Goal: Task Accomplishment & Management: Manage account settings

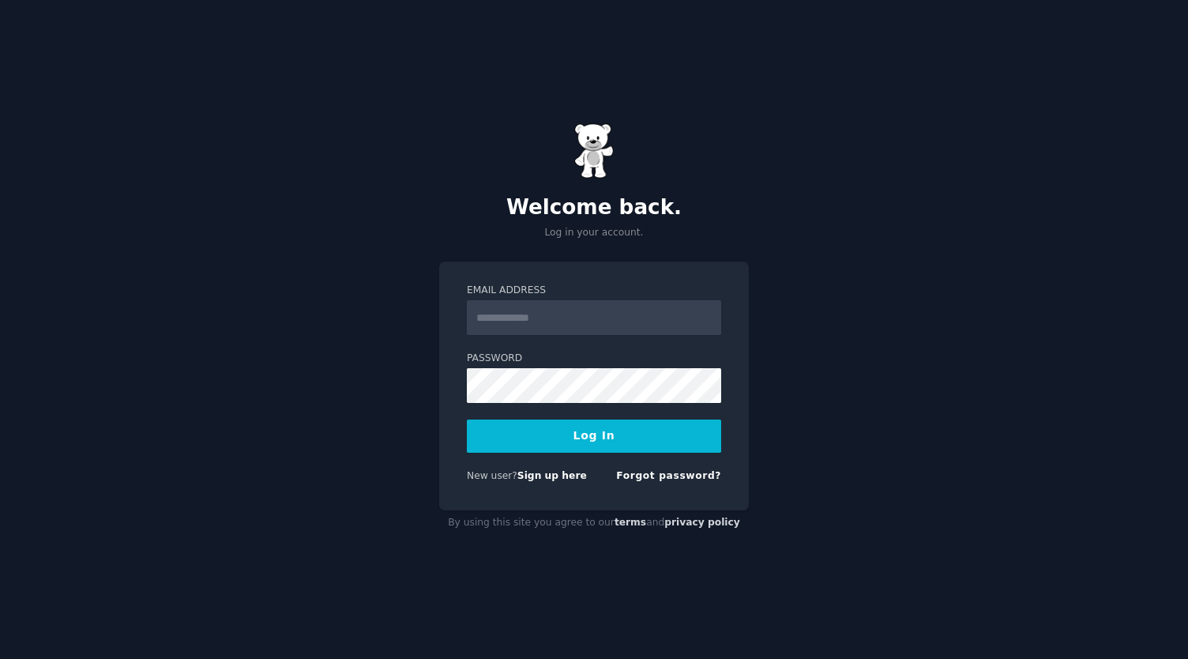
click at [521, 315] on input "Email Address" at bounding box center [594, 317] width 254 height 35
type input "**********"
click at [549, 438] on button "Log In" at bounding box center [594, 435] width 254 height 33
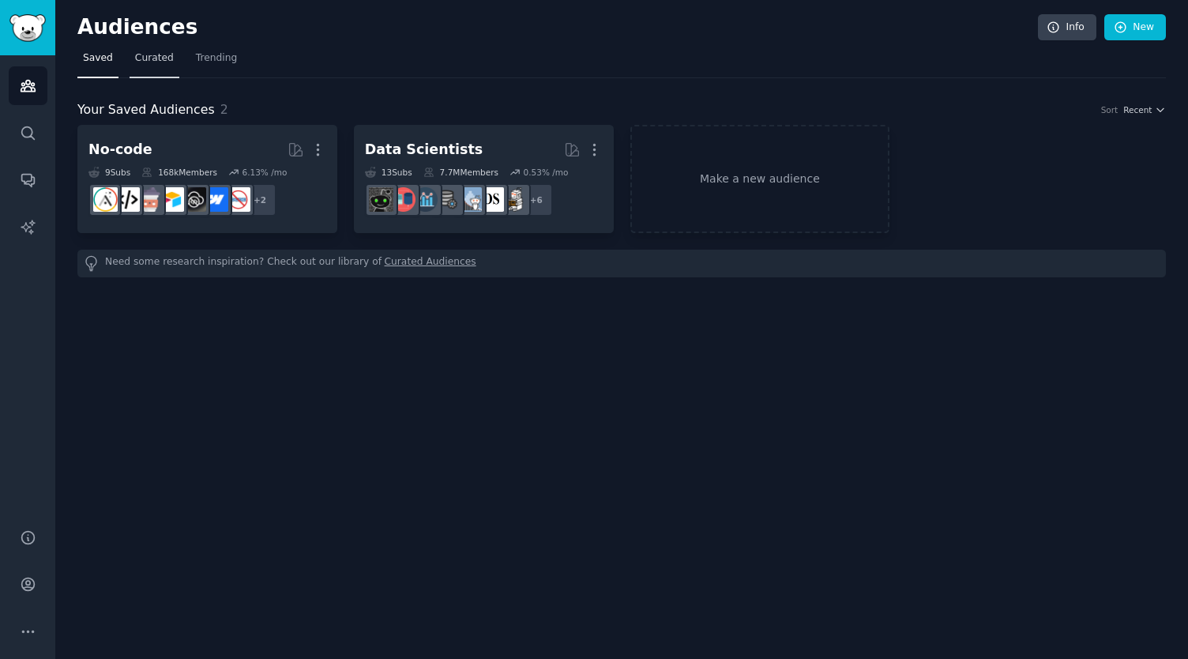
click at [146, 54] on span "Curated" at bounding box center [154, 58] width 39 height 14
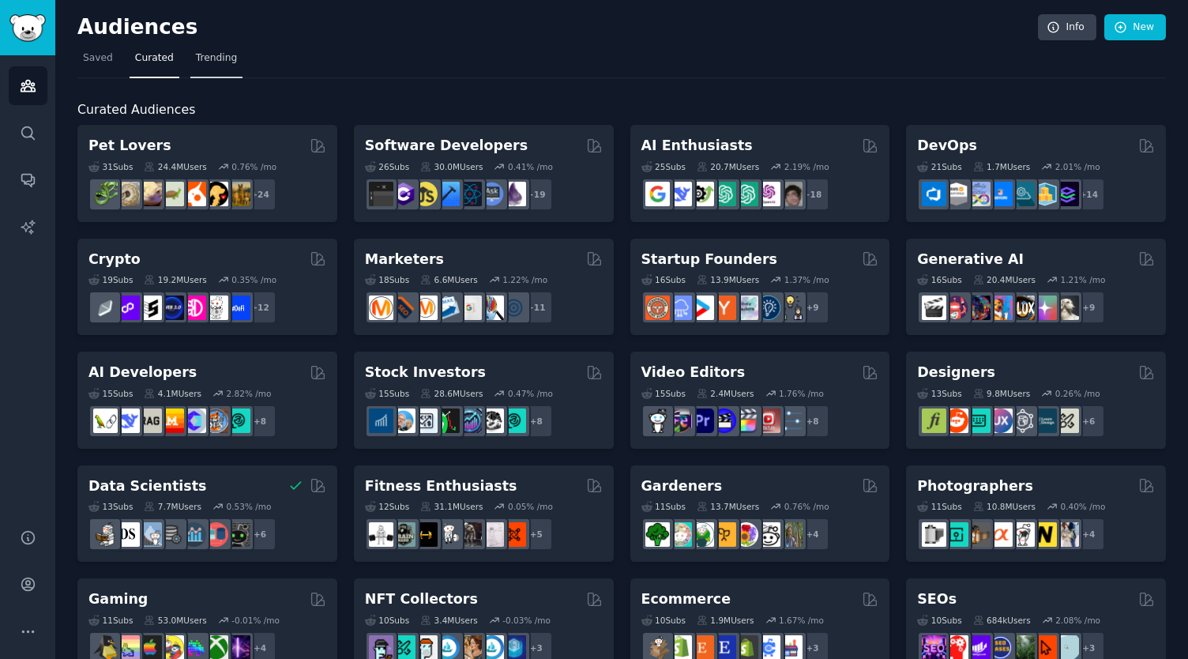
click at [204, 56] on span "Trending" at bounding box center [216, 58] width 41 height 14
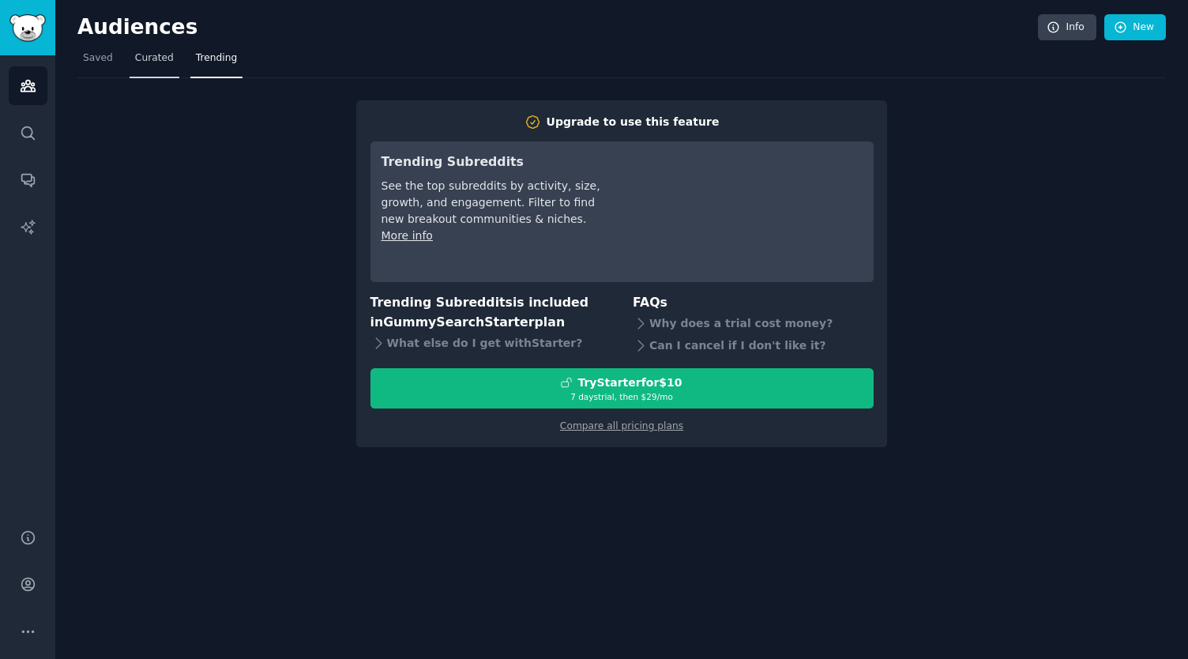
click at [153, 61] on span "Curated" at bounding box center [154, 58] width 39 height 14
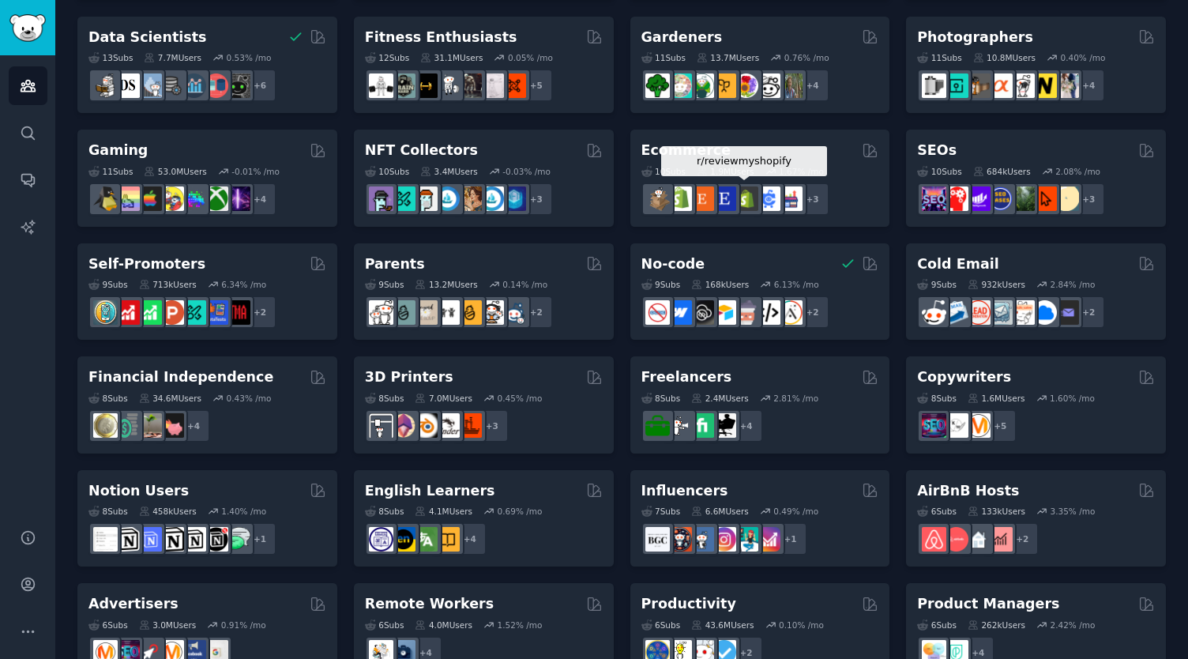
scroll to position [604, 0]
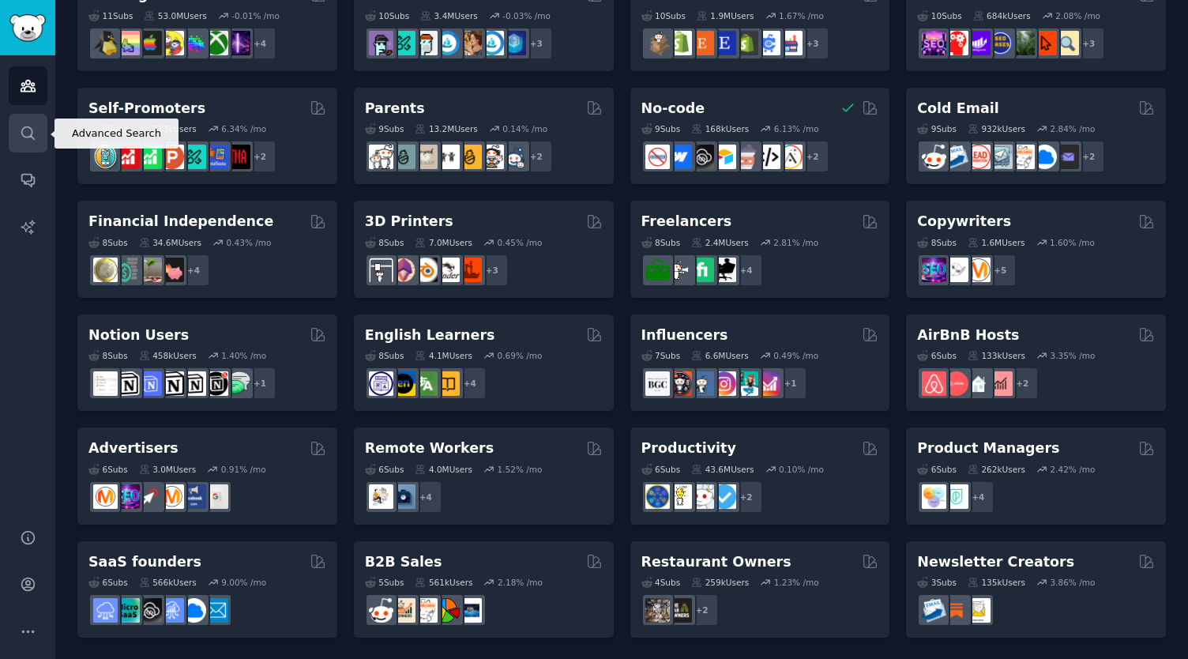
click at [30, 132] on icon "Sidebar" at bounding box center [28, 133] width 17 height 17
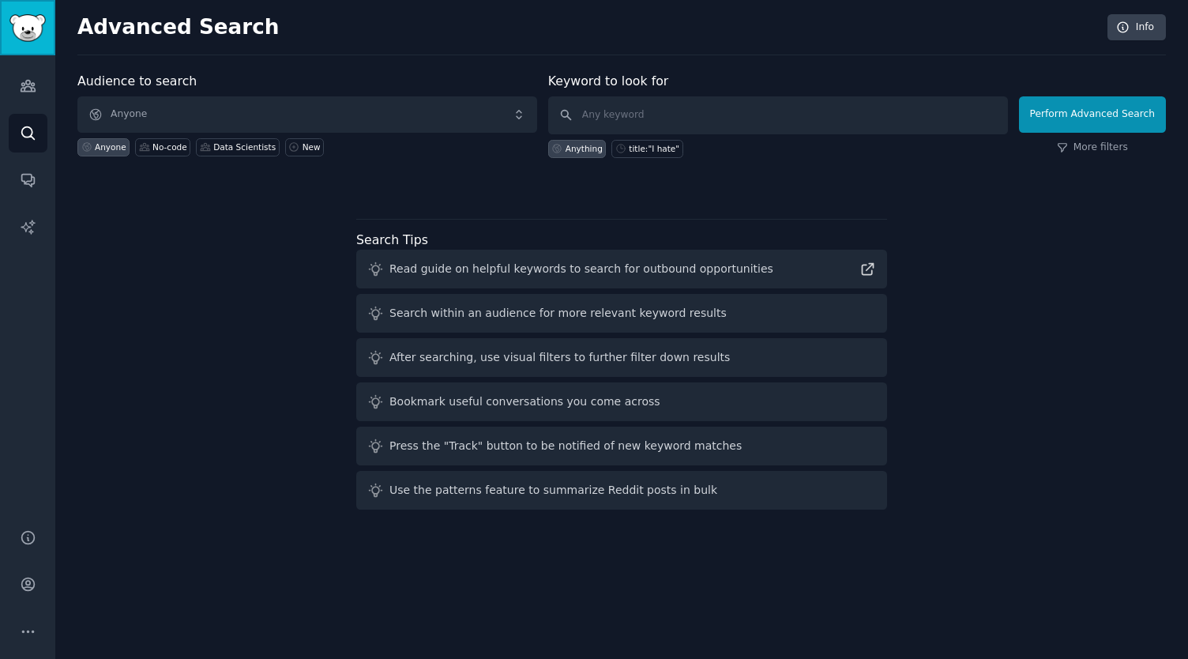
click at [24, 21] on img "Sidebar" at bounding box center [27, 28] width 36 height 28
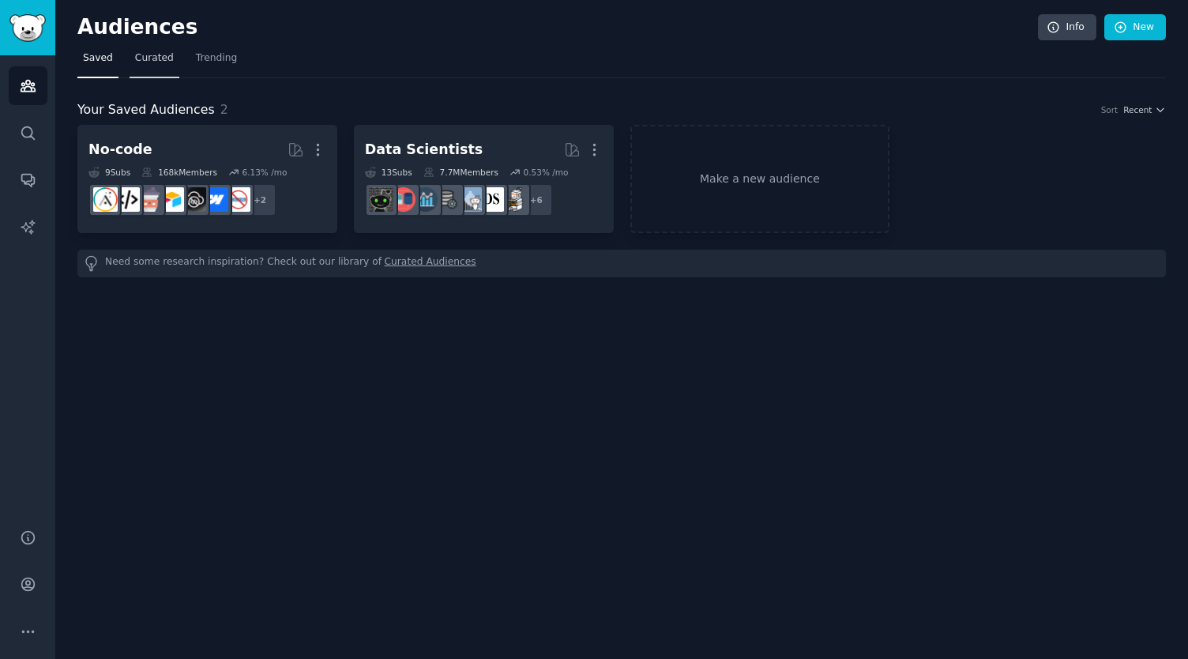
click at [146, 64] on span "Curated" at bounding box center [154, 58] width 39 height 14
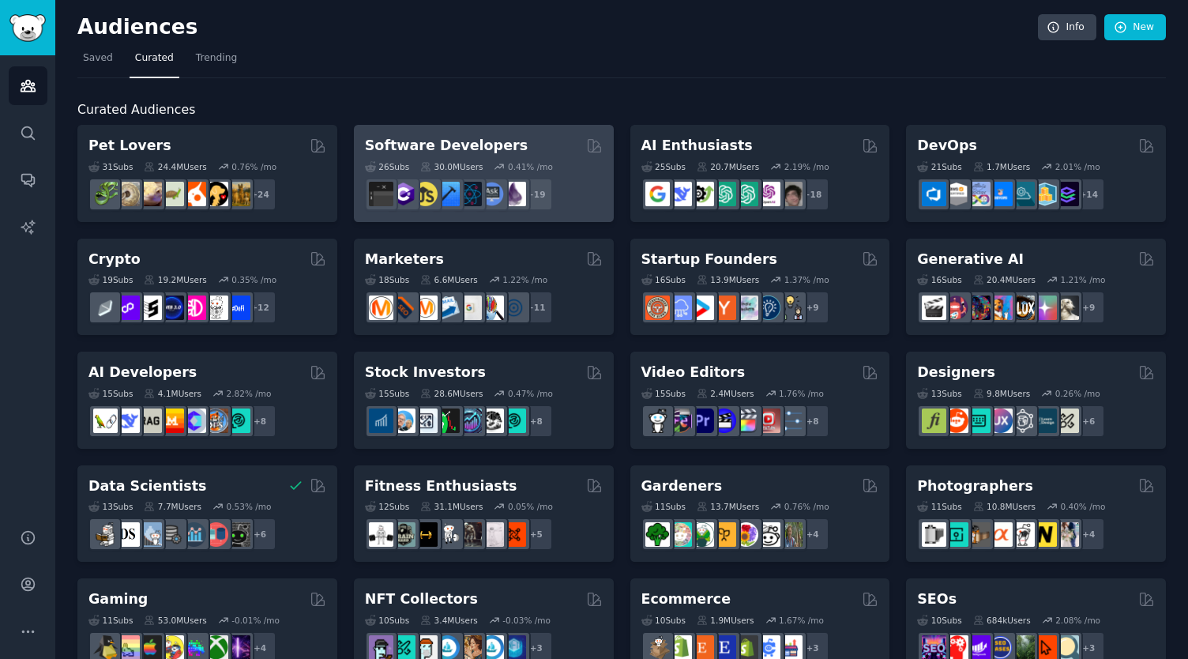
scroll to position [32, 0]
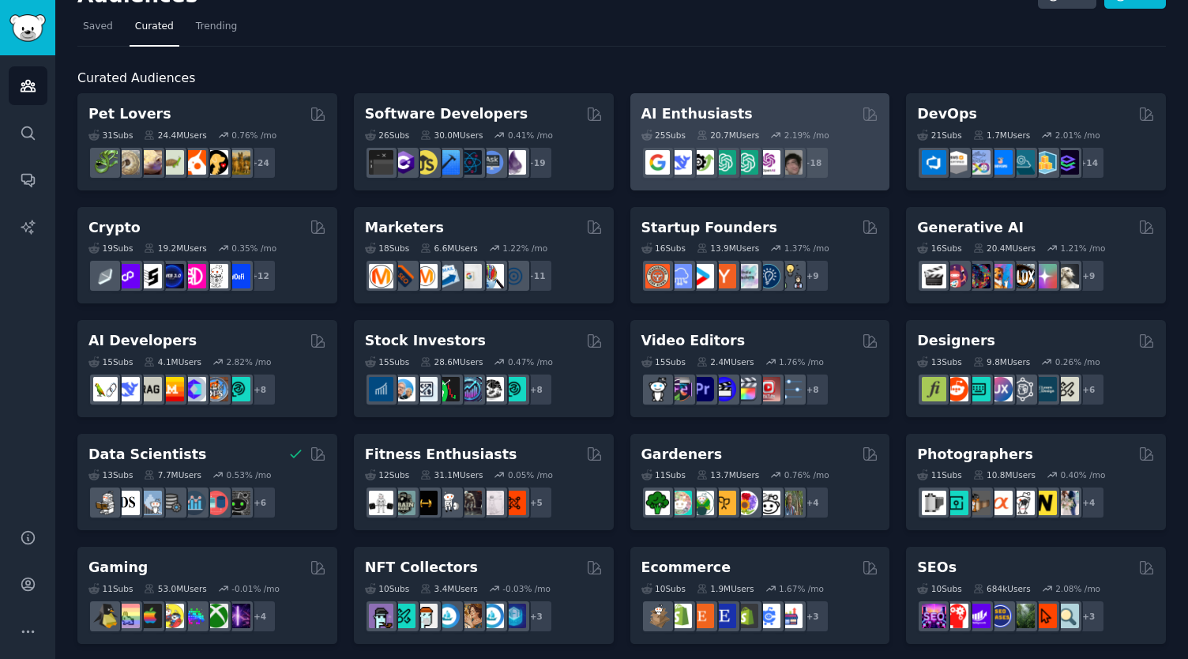
click at [678, 108] on h2 "AI Enthusiasts" at bounding box center [696, 114] width 111 height 20
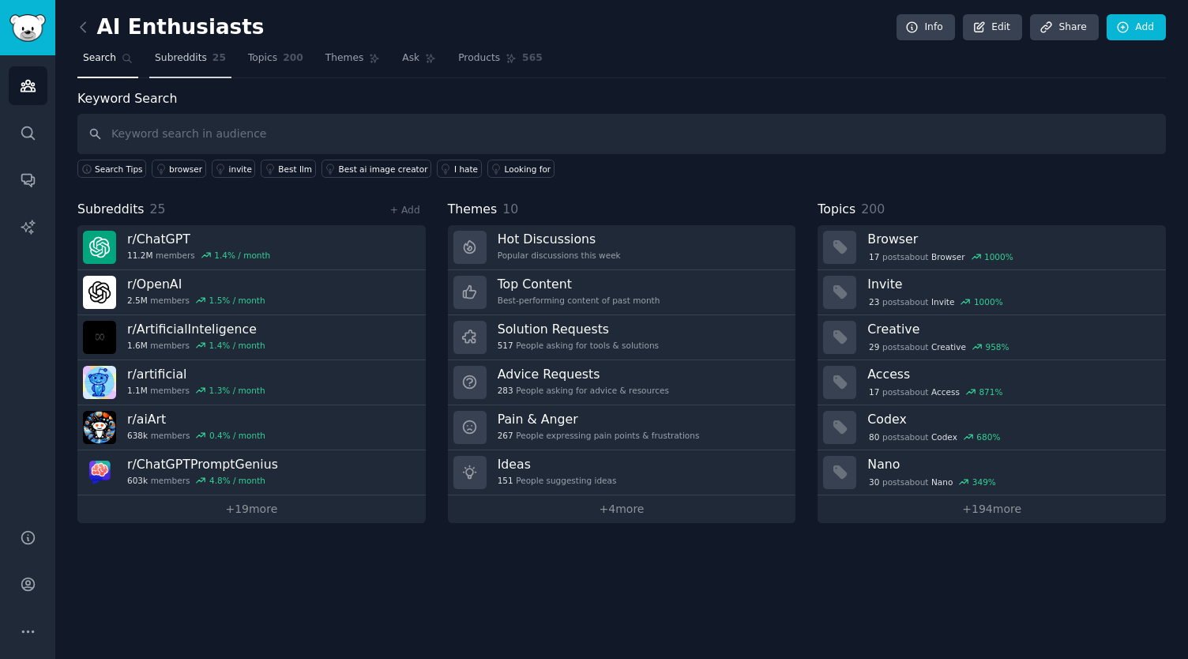
click at [172, 57] on span "Subreddits" at bounding box center [181, 58] width 52 height 14
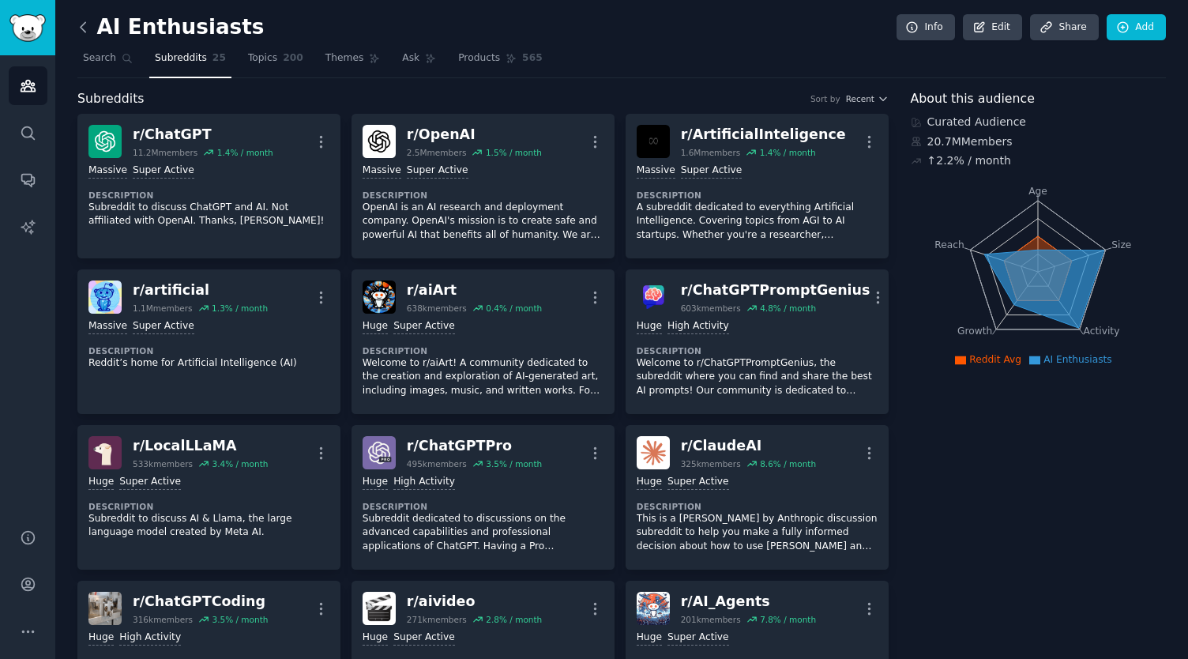
click at [84, 22] on icon at bounding box center [83, 26] width 5 height 9
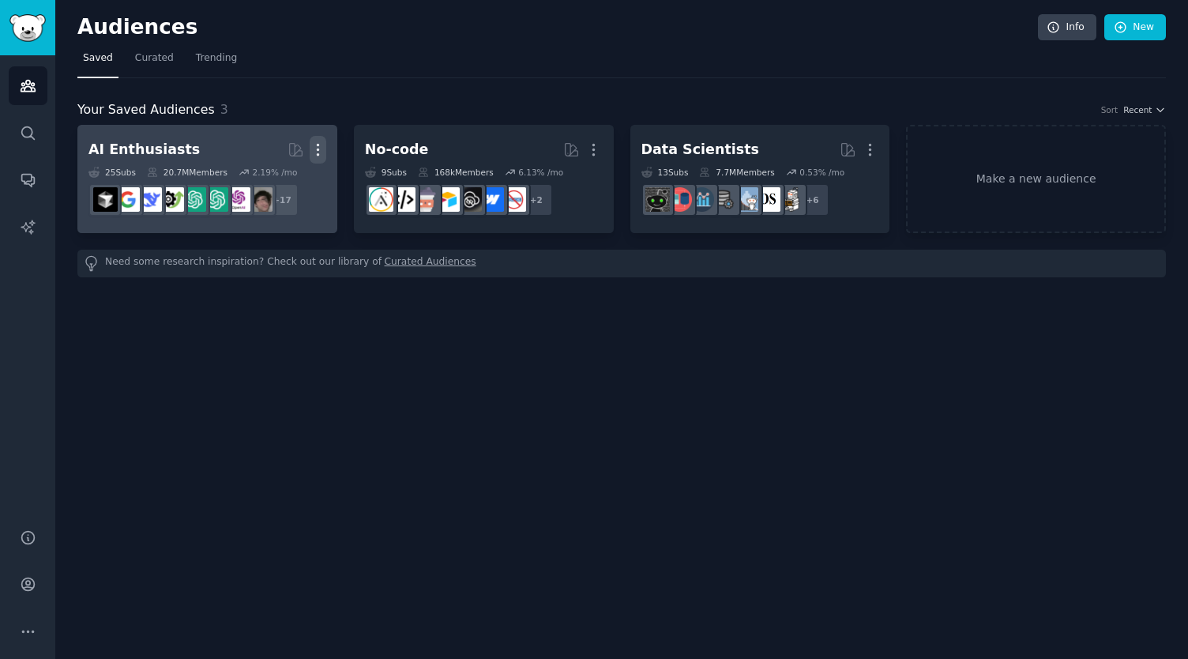
click at [316, 150] on icon "button" at bounding box center [318, 149] width 17 height 17
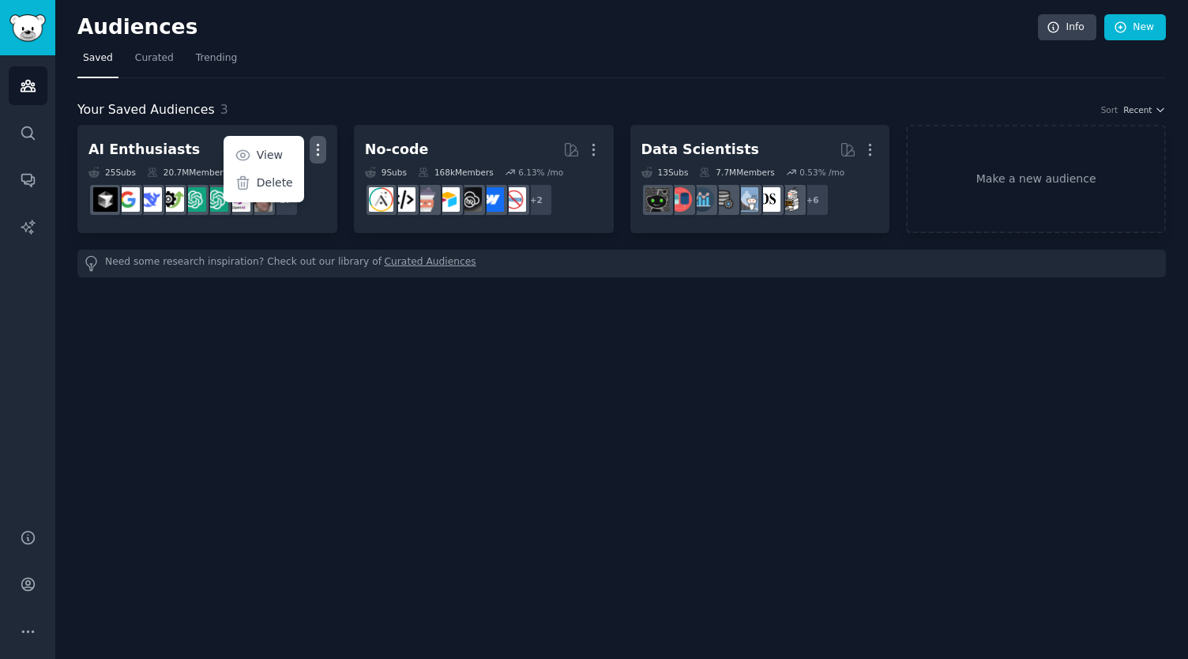
click at [281, 298] on div "Audiences Info New Saved Curated Trending Your Saved Audiences 3 Sort Recent AI…" at bounding box center [621, 329] width 1133 height 659
click at [28, 25] on img "Sidebar" at bounding box center [27, 28] width 36 height 28
click at [27, 625] on icon "Sidebar" at bounding box center [28, 631] width 17 height 17
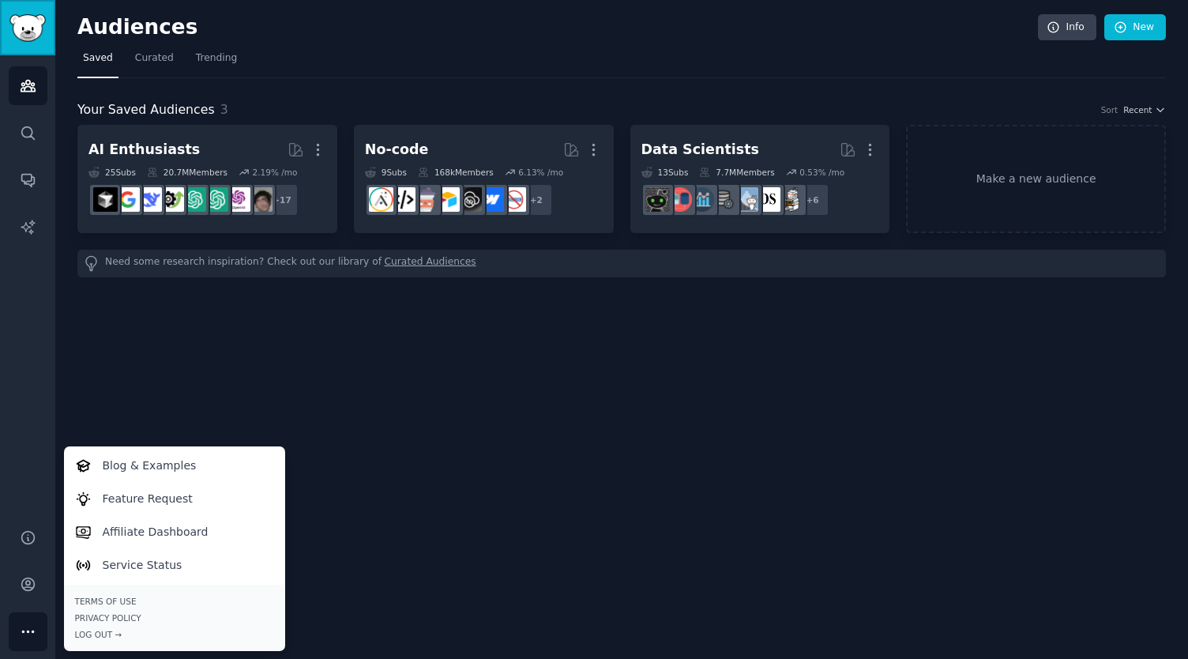
click at [37, 39] on img "Sidebar" at bounding box center [27, 28] width 36 height 28
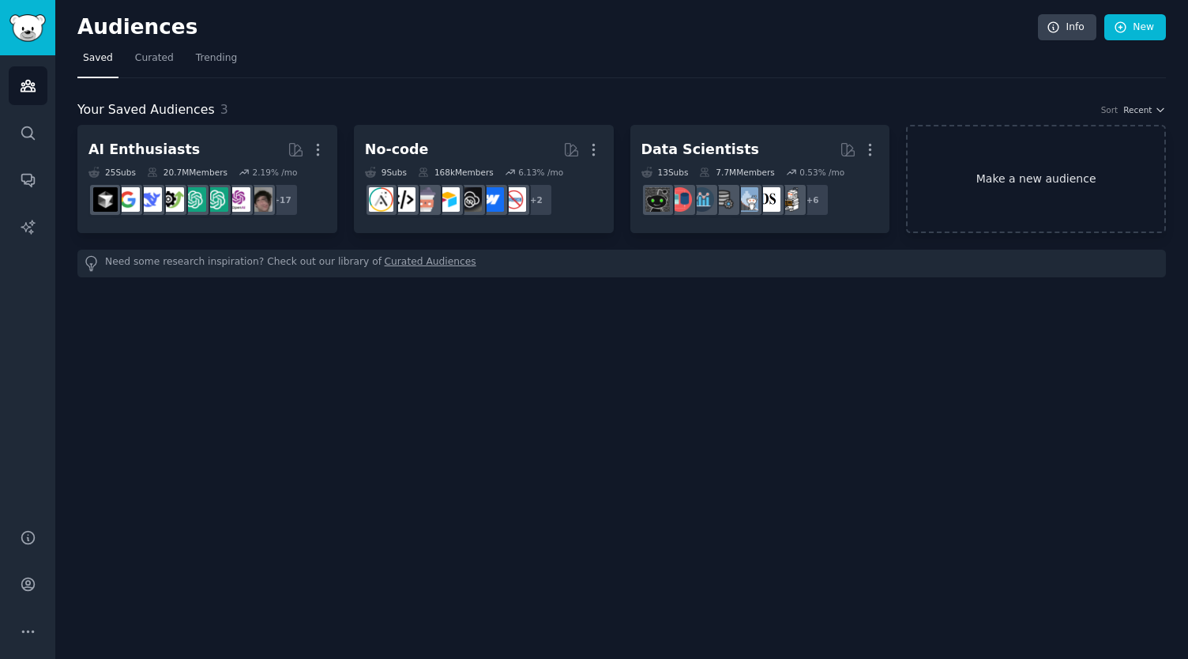
click at [1036, 163] on link "Make a new audience" at bounding box center [1036, 179] width 260 height 108
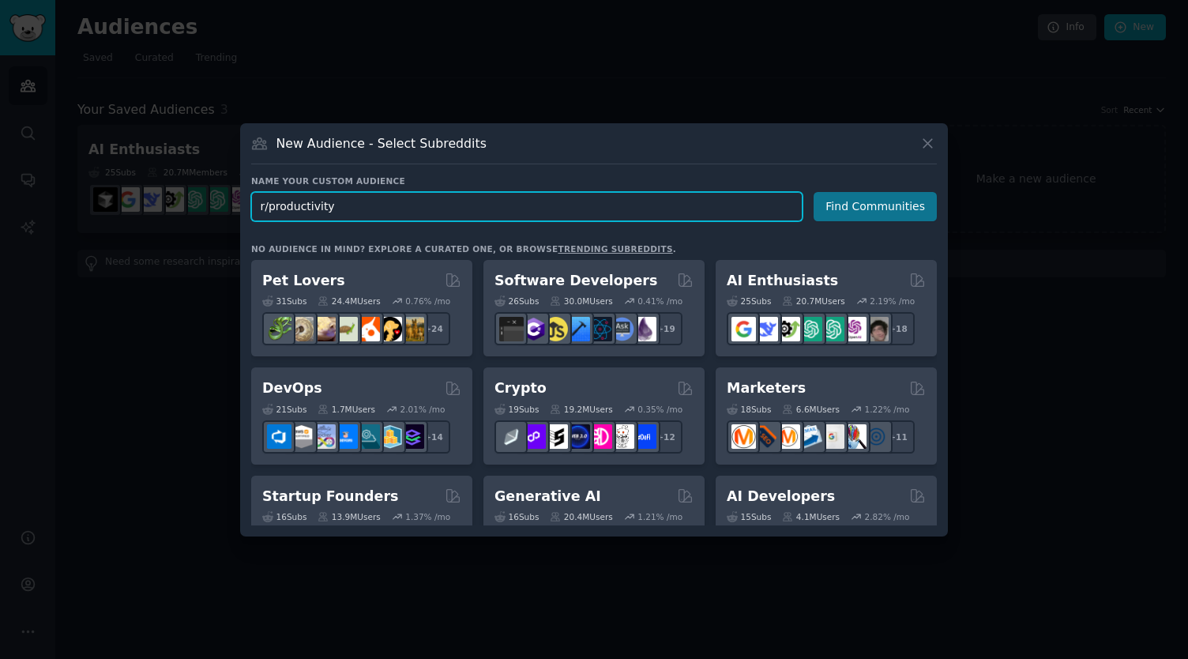
type input "r/productivity"
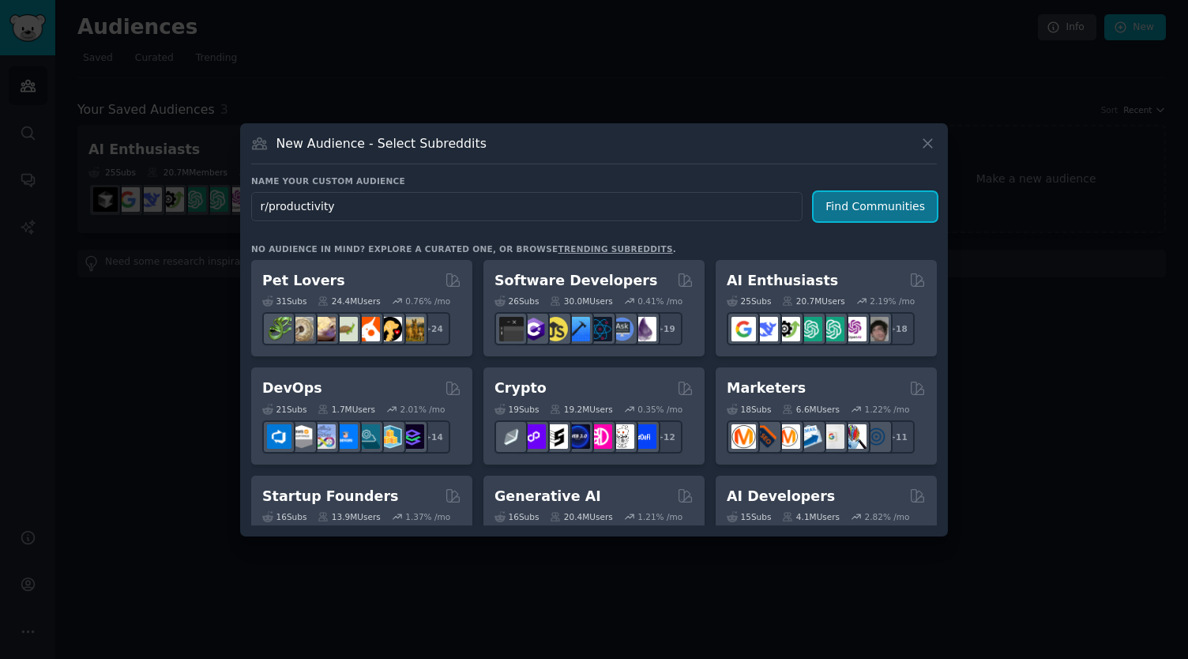
click at [847, 200] on button "Find Communities" at bounding box center [875, 206] width 123 height 29
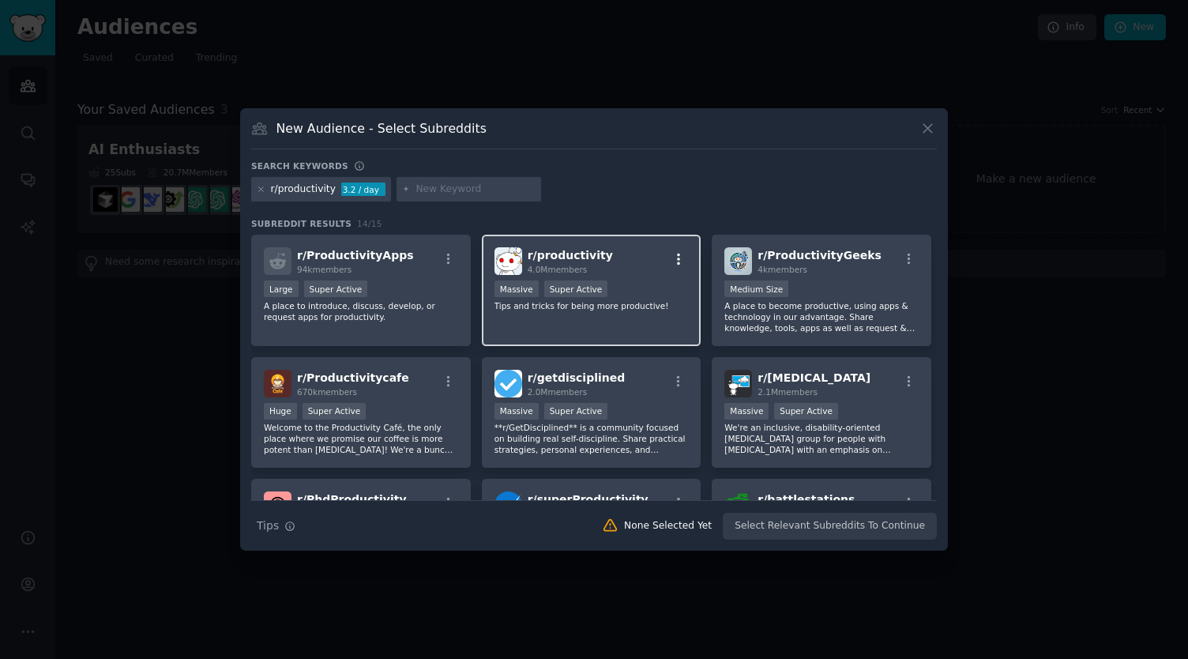
click at [677, 258] on icon "button" at bounding box center [678, 259] width 3 height 11
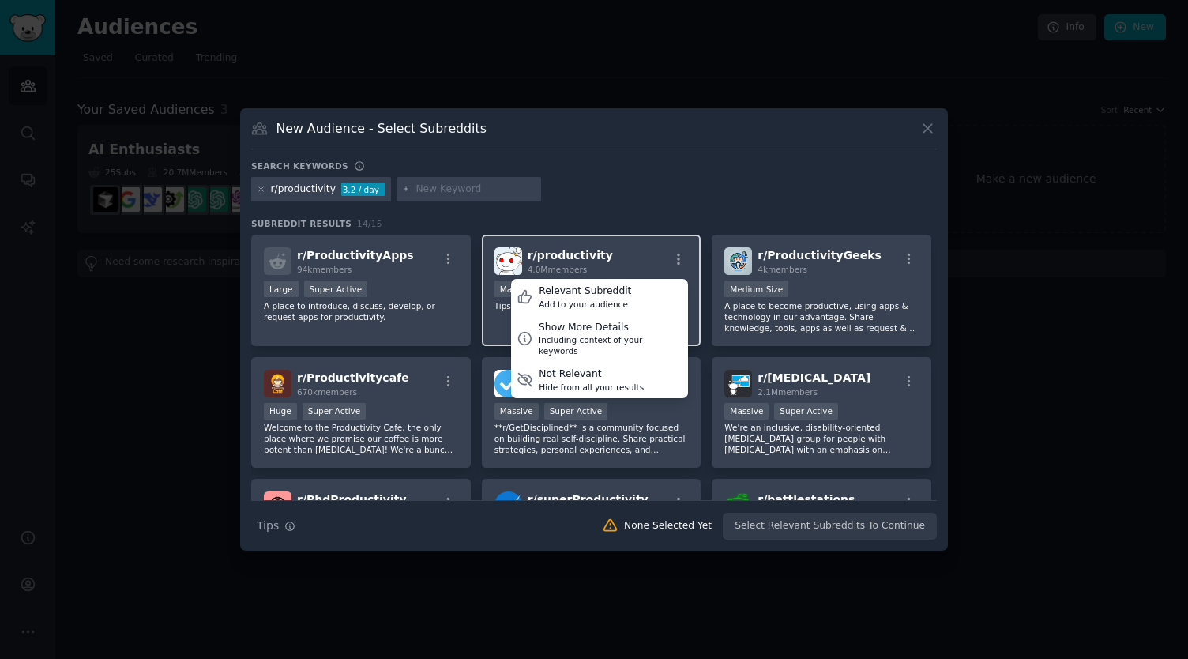
click at [545, 254] on span "r/ productivity" at bounding box center [570, 255] width 85 height 13
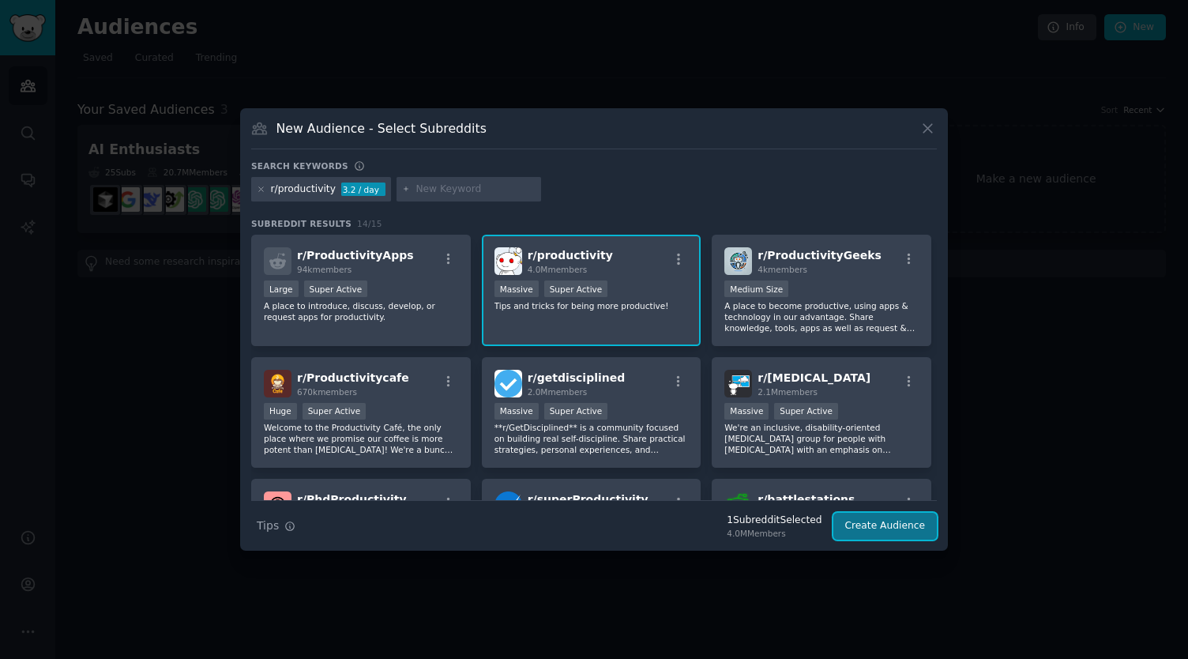
click at [875, 527] on button "Create Audience" at bounding box center [885, 526] width 104 height 27
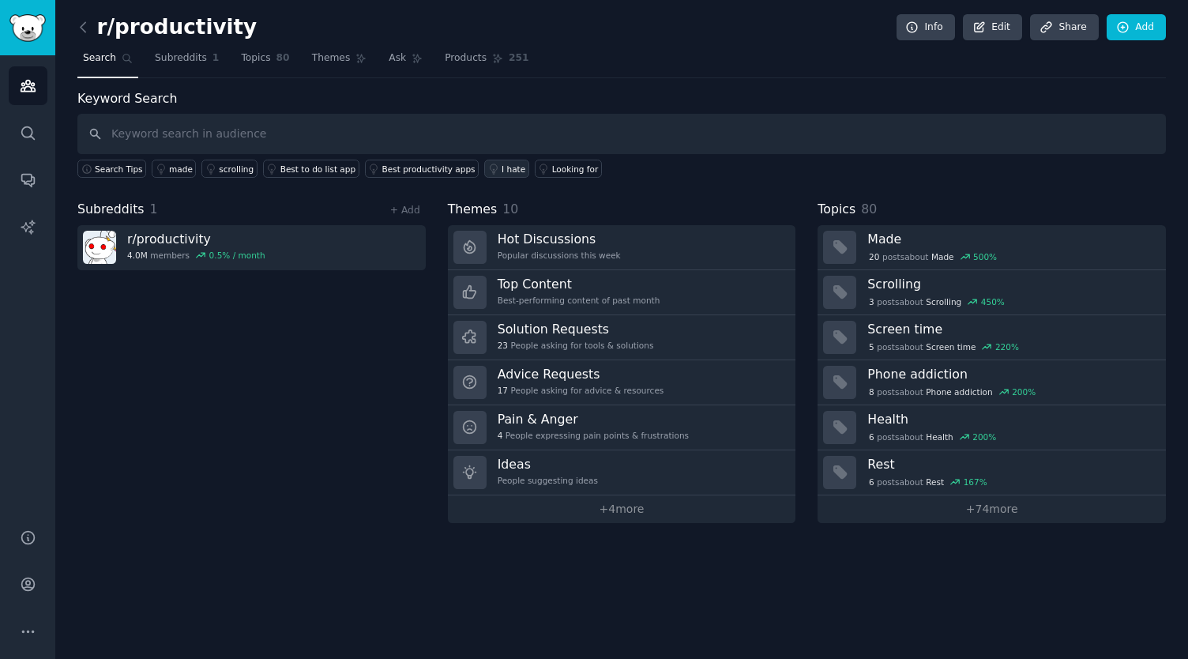
click at [488, 163] on icon at bounding box center [493, 168] width 11 height 11
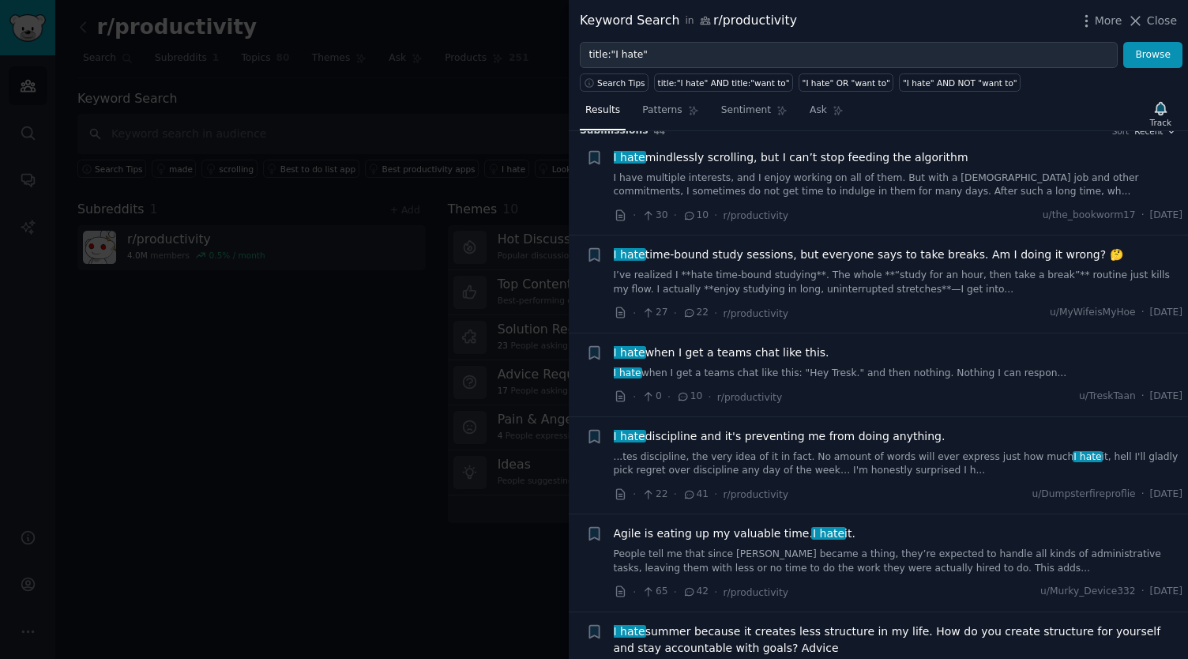
scroll to position [17, 0]
click at [1154, 20] on span "Close" at bounding box center [1162, 21] width 30 height 17
click at [1147, 21] on link "Add" at bounding box center [1136, 27] width 59 height 27
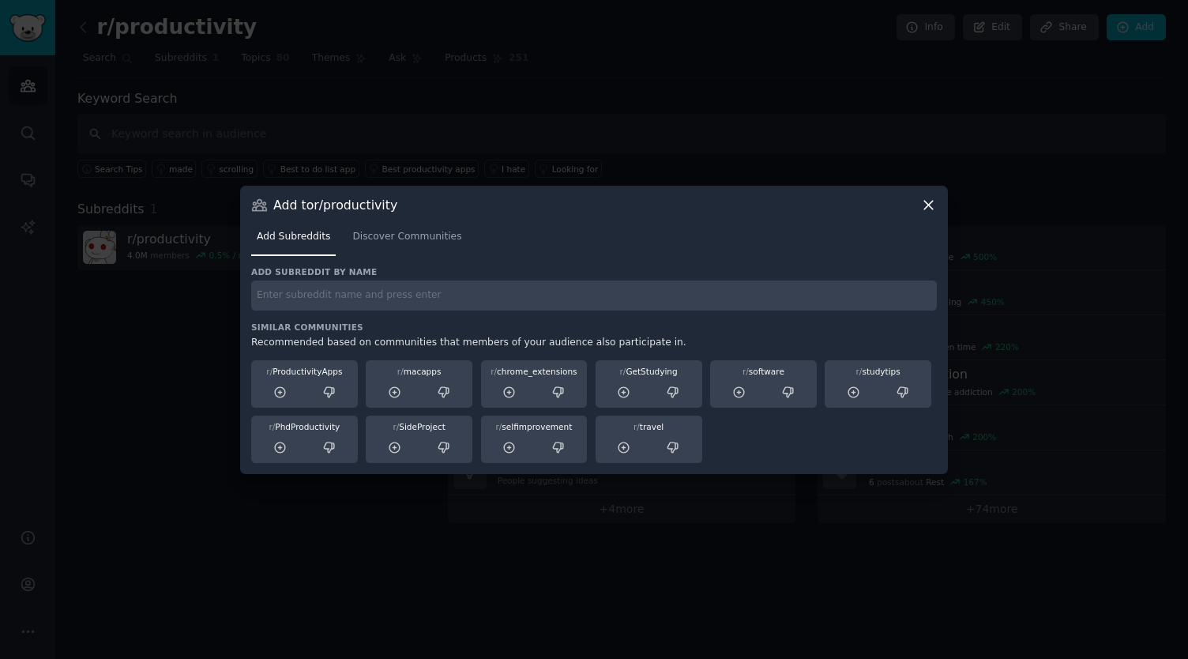
click at [929, 201] on icon at bounding box center [928, 205] width 17 height 17
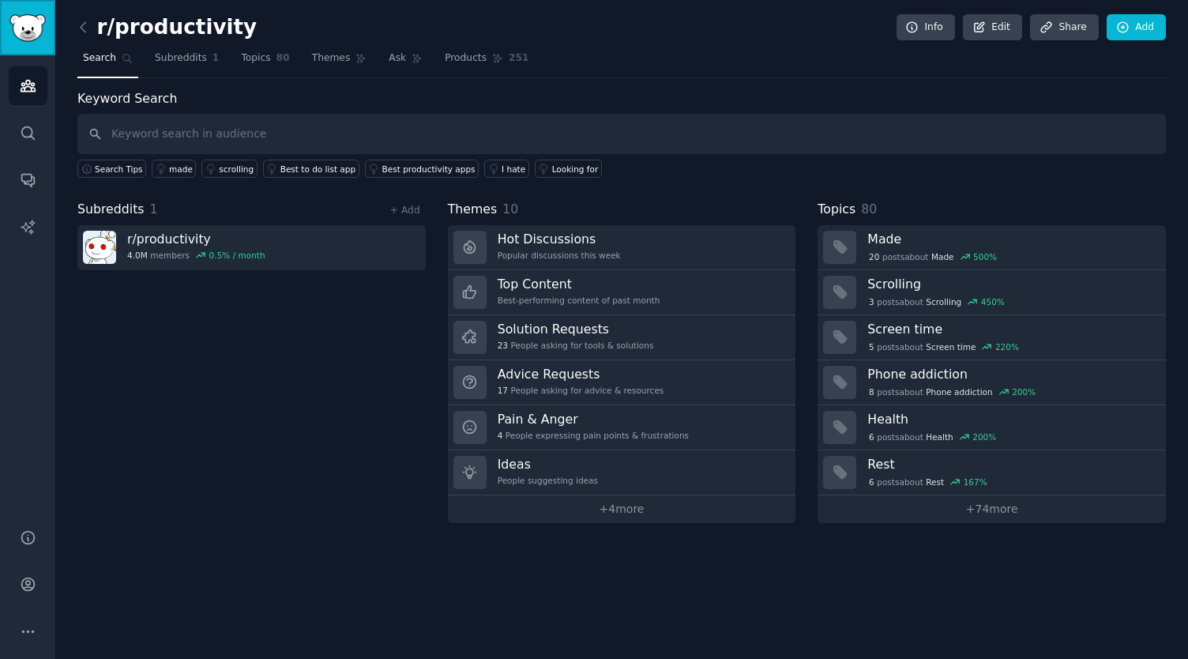
click at [24, 33] on img "Sidebar" at bounding box center [27, 28] width 36 height 28
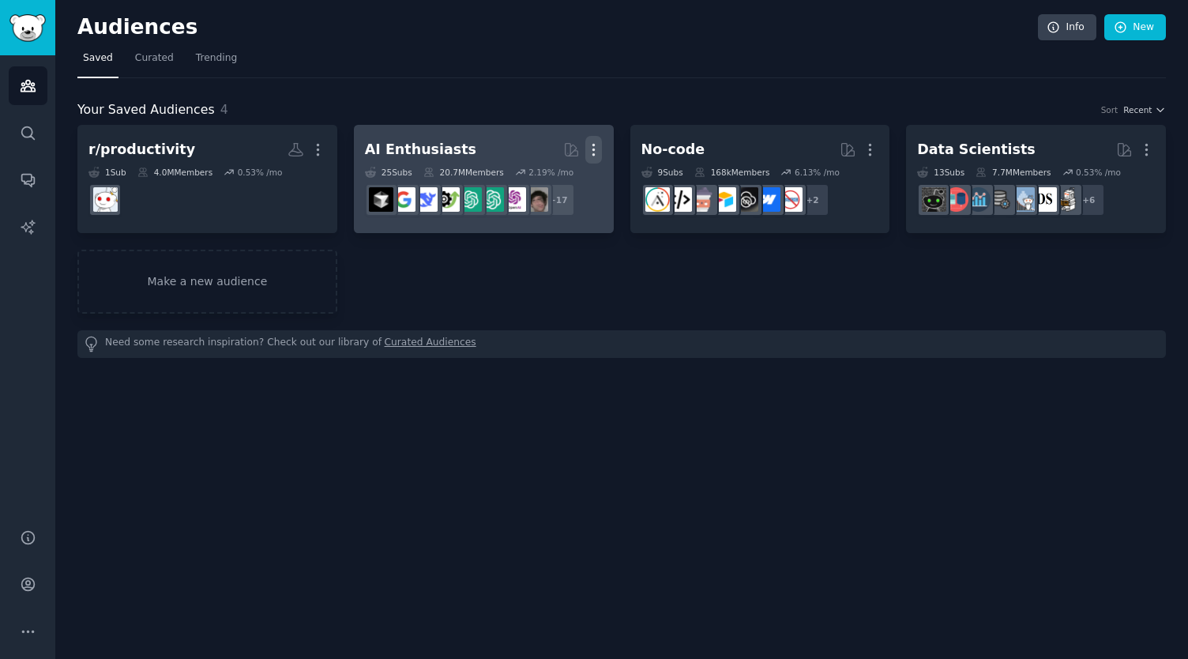
click at [596, 146] on icon "button" at bounding box center [593, 149] width 17 height 17
click at [554, 186] on p "Delete" at bounding box center [550, 183] width 36 height 17
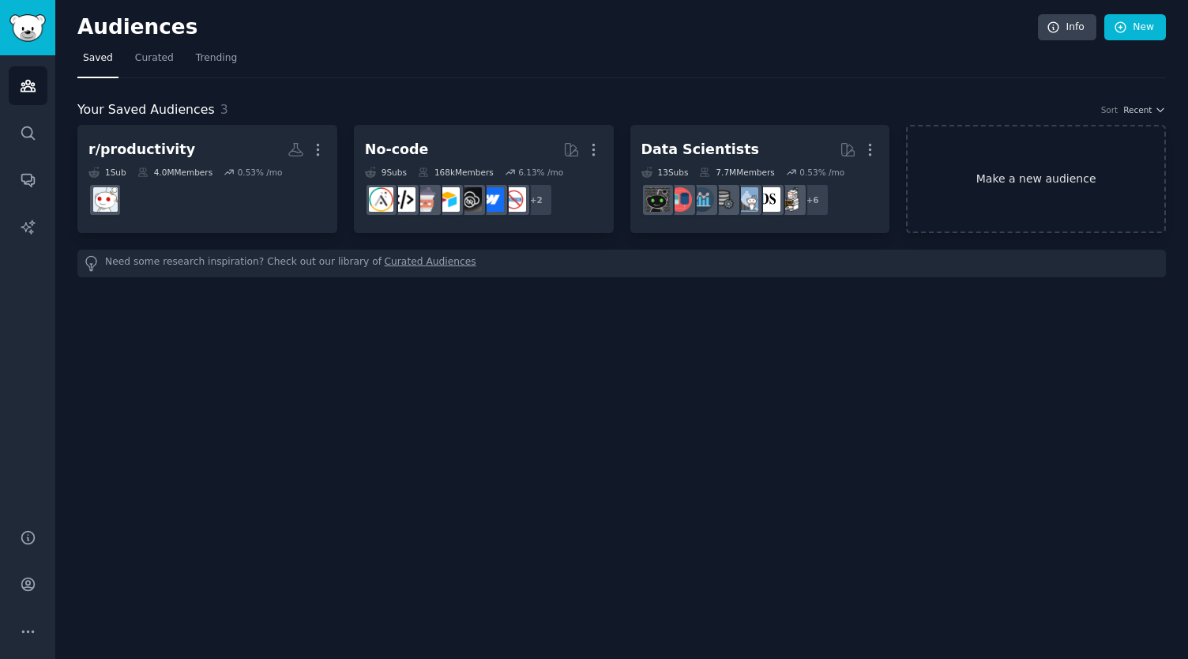
click at [1006, 171] on link "Make a new audience" at bounding box center [1036, 179] width 260 height 108
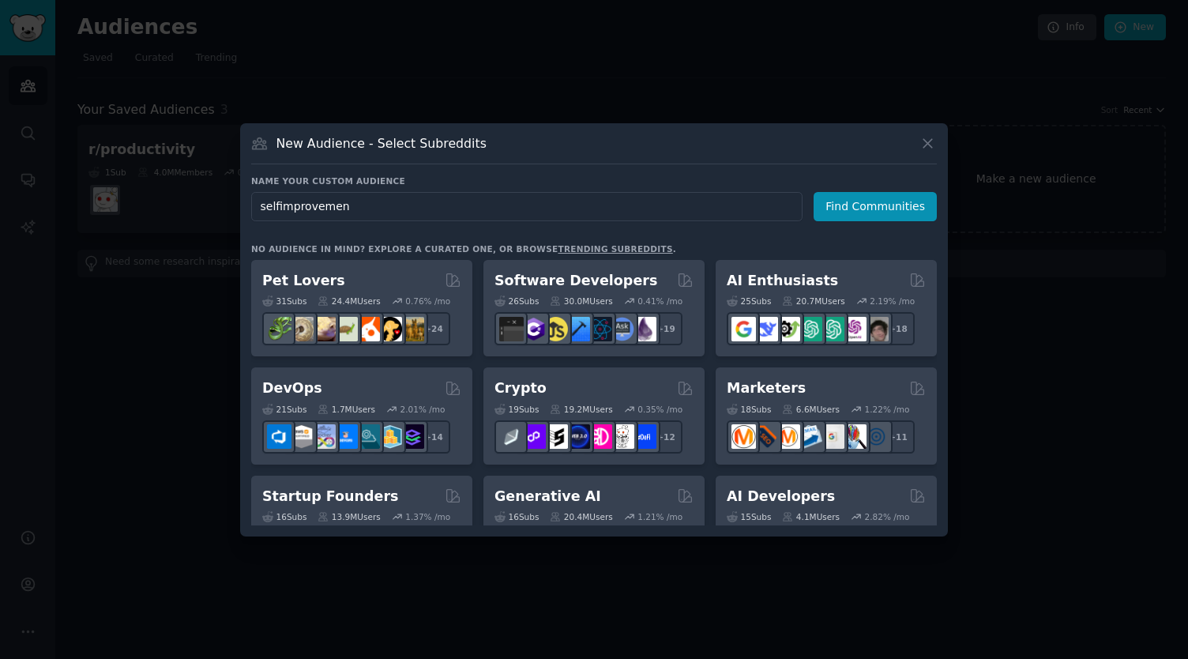
type input "selfimprovement"
click button "Find Communities" at bounding box center [875, 206] width 123 height 29
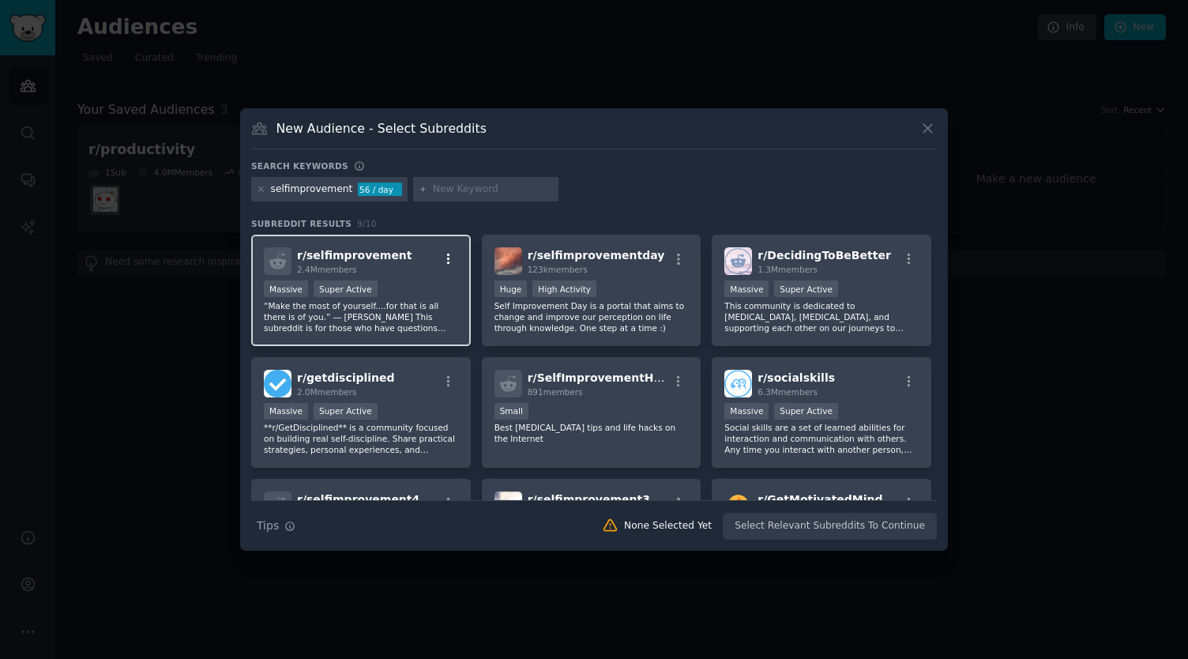
click at [445, 255] on icon "button" at bounding box center [449, 259] width 14 height 14
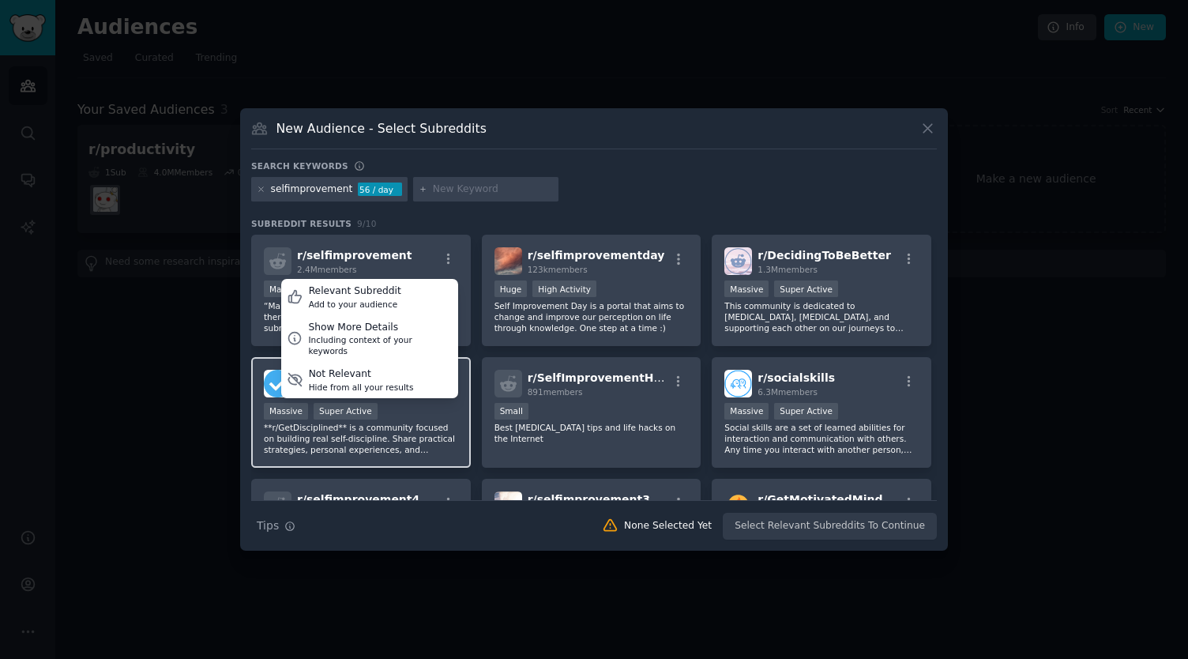
click at [460, 378] on div "r/ getdisciplined 2.0M members Massive Super Active **r/GetDisciplined** is a c…" at bounding box center [361, 412] width 220 height 111
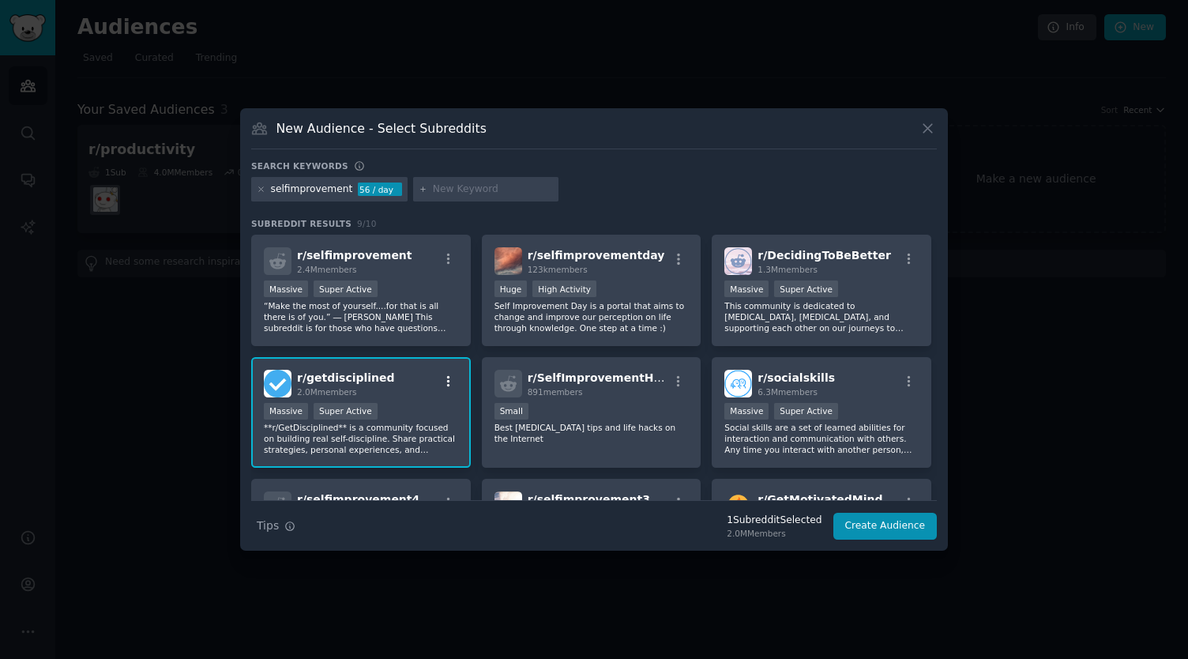
click at [449, 381] on icon "button" at bounding box center [449, 381] width 14 height 14
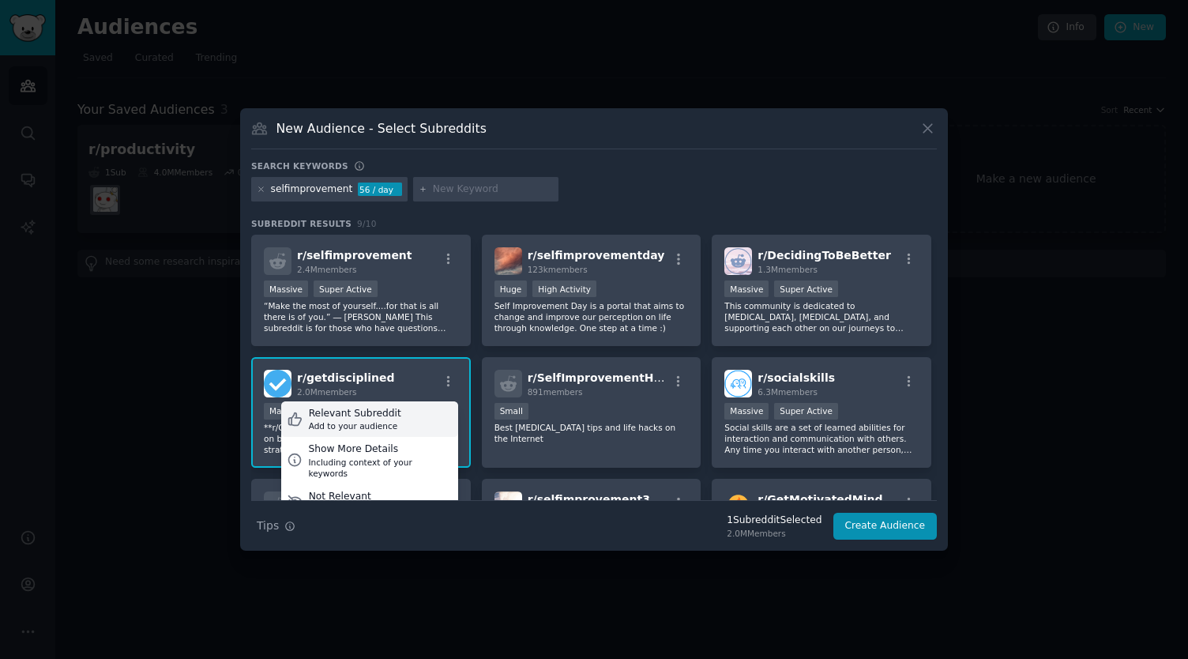
click at [398, 412] on div "Relevant Subreddit Add to your audience" at bounding box center [369, 419] width 177 height 36
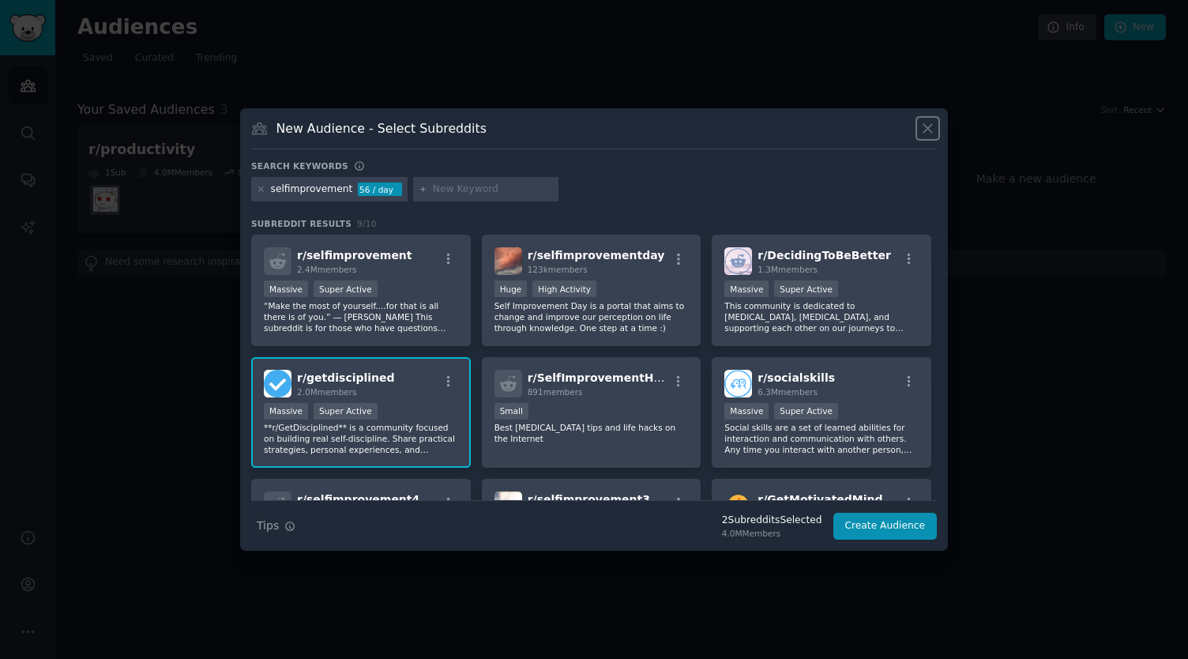
click at [932, 130] on icon at bounding box center [927, 128] width 17 height 17
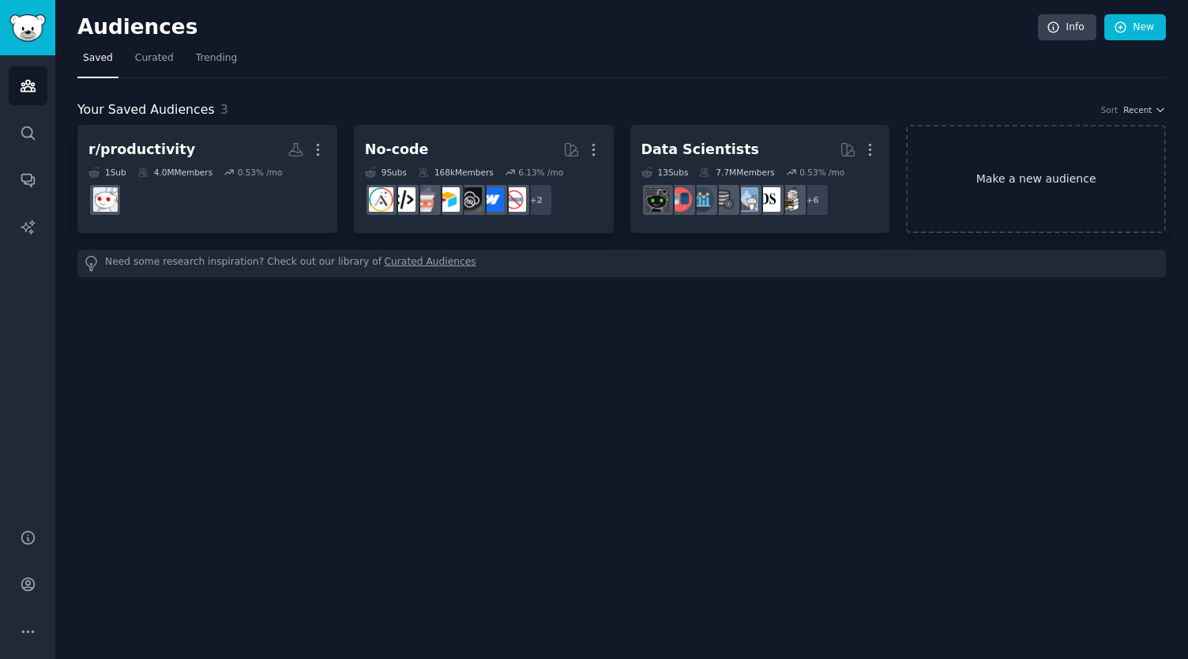
click at [1046, 176] on link "Make a new audience" at bounding box center [1036, 179] width 260 height 108
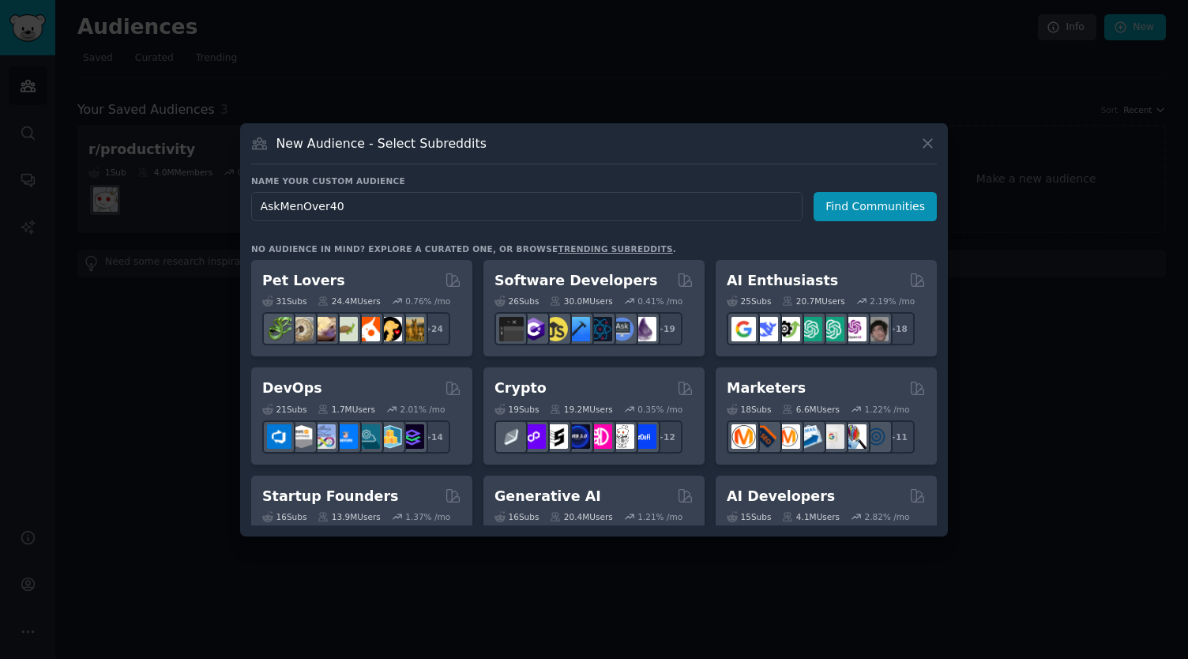
click at [507, 208] on input "AskMenOver40" at bounding box center [526, 206] width 551 height 29
type input "AskMenOver40"
click at [851, 205] on button "Find Communities" at bounding box center [875, 206] width 123 height 29
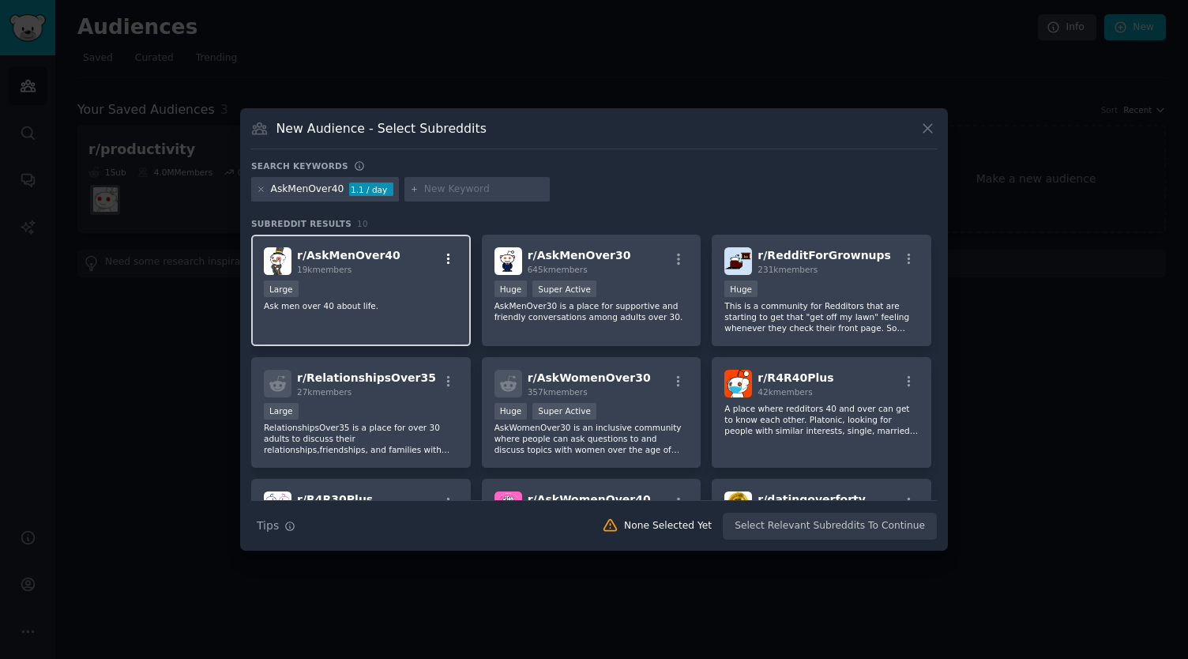
click at [455, 258] on button "button" at bounding box center [448, 259] width 20 height 14
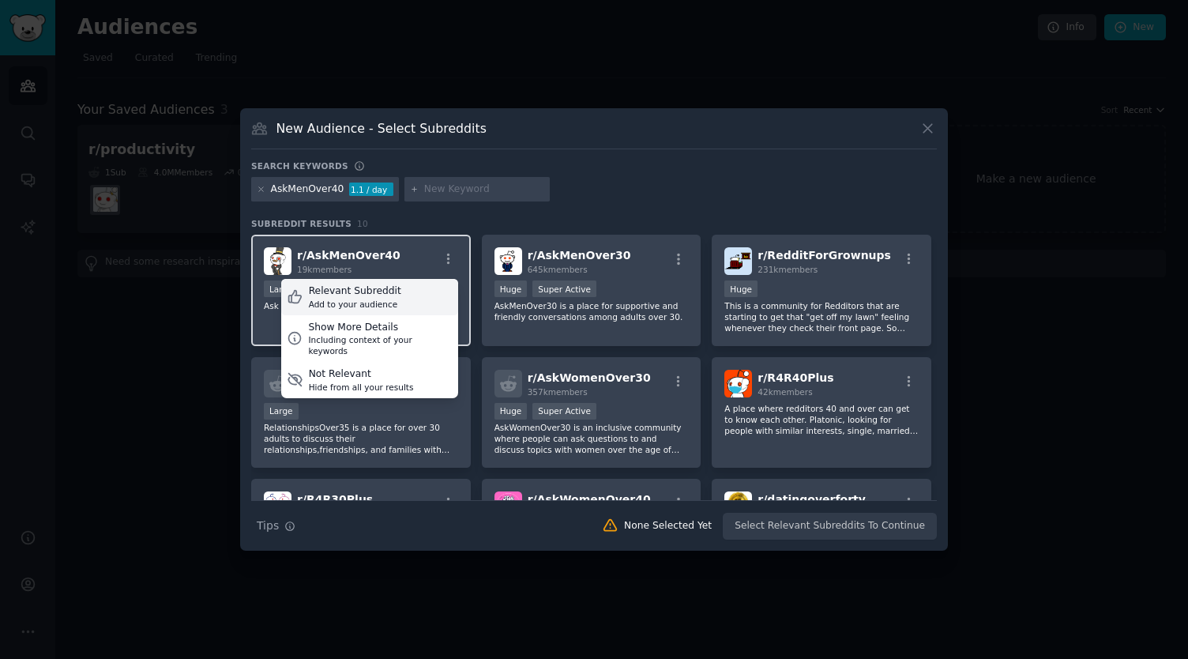
click at [366, 287] on div "Relevant Subreddit" at bounding box center [355, 291] width 92 height 14
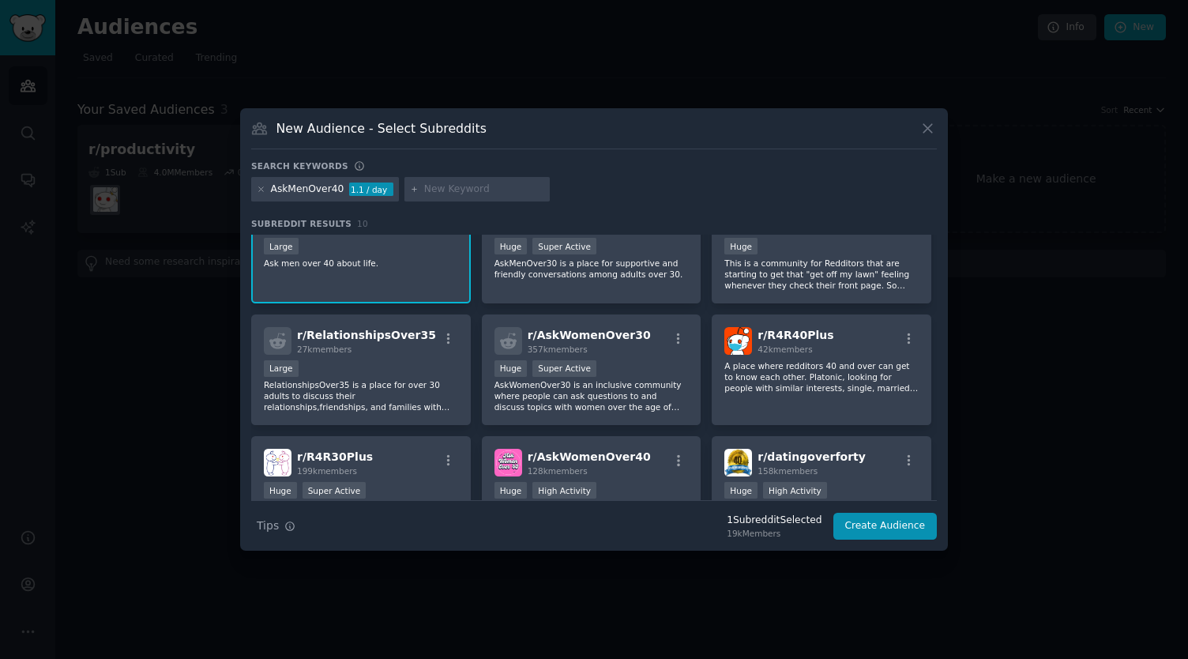
scroll to position [42, 0]
click at [261, 187] on icon at bounding box center [261, 189] width 9 height 9
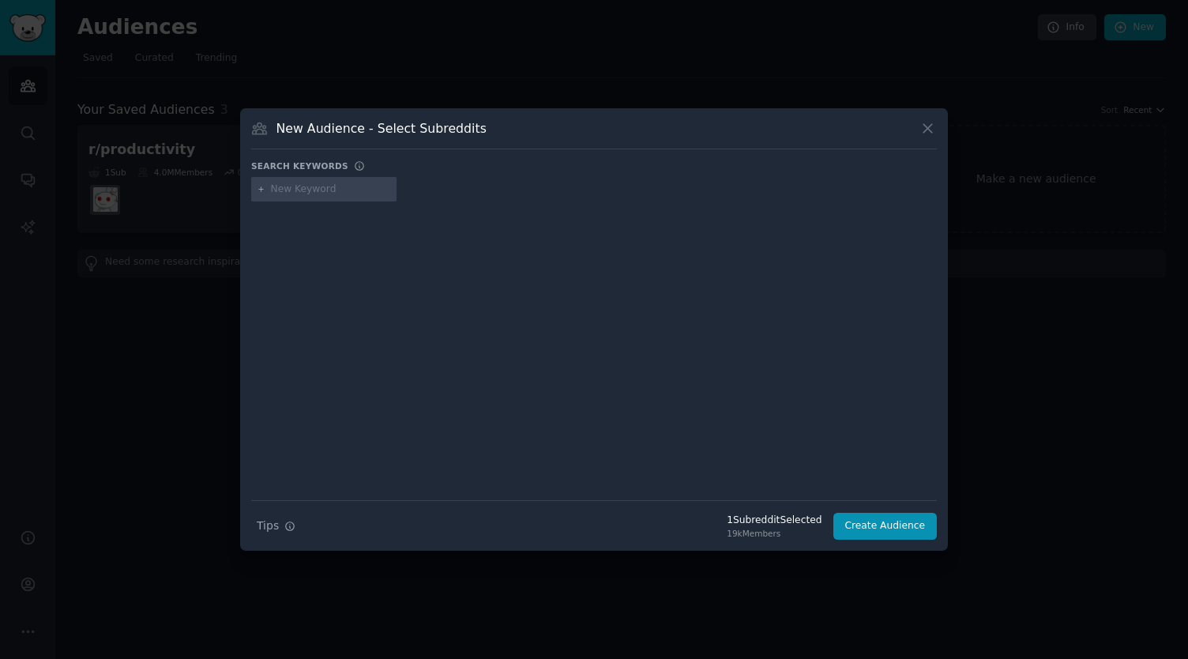
click at [327, 190] on input "text" at bounding box center [331, 189] width 120 height 14
type input "askmenover50"
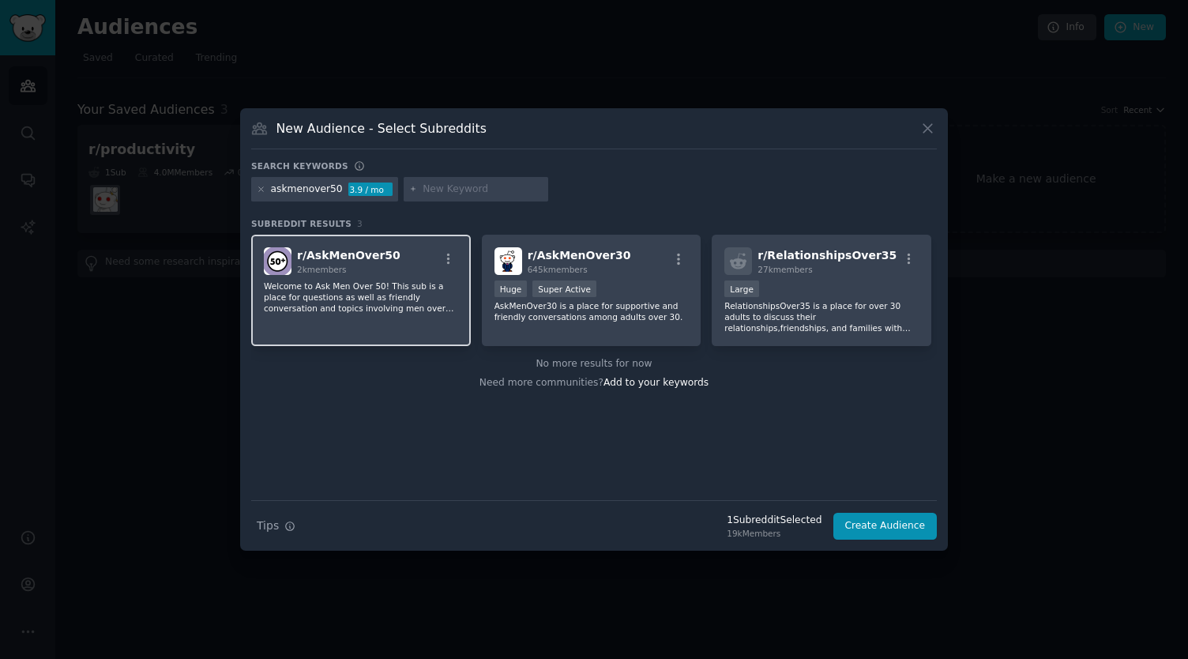
click at [351, 251] on span "r/ AskMenOver50" at bounding box center [348, 255] width 103 height 13
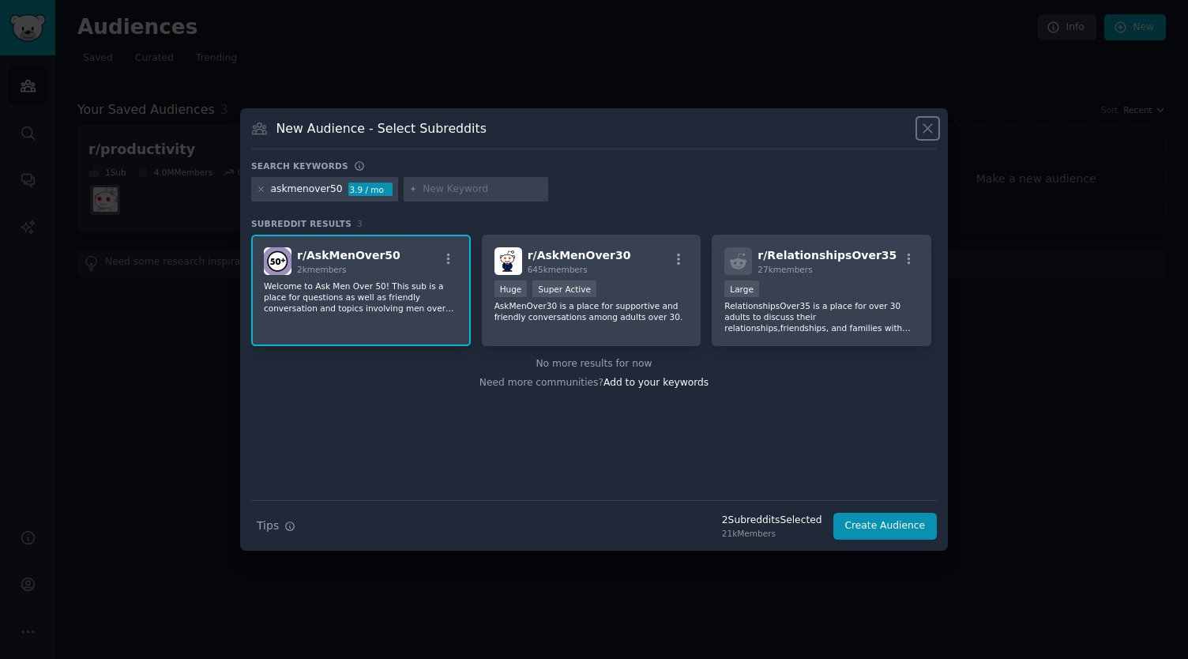
click at [929, 129] on icon at bounding box center [927, 128] width 9 height 9
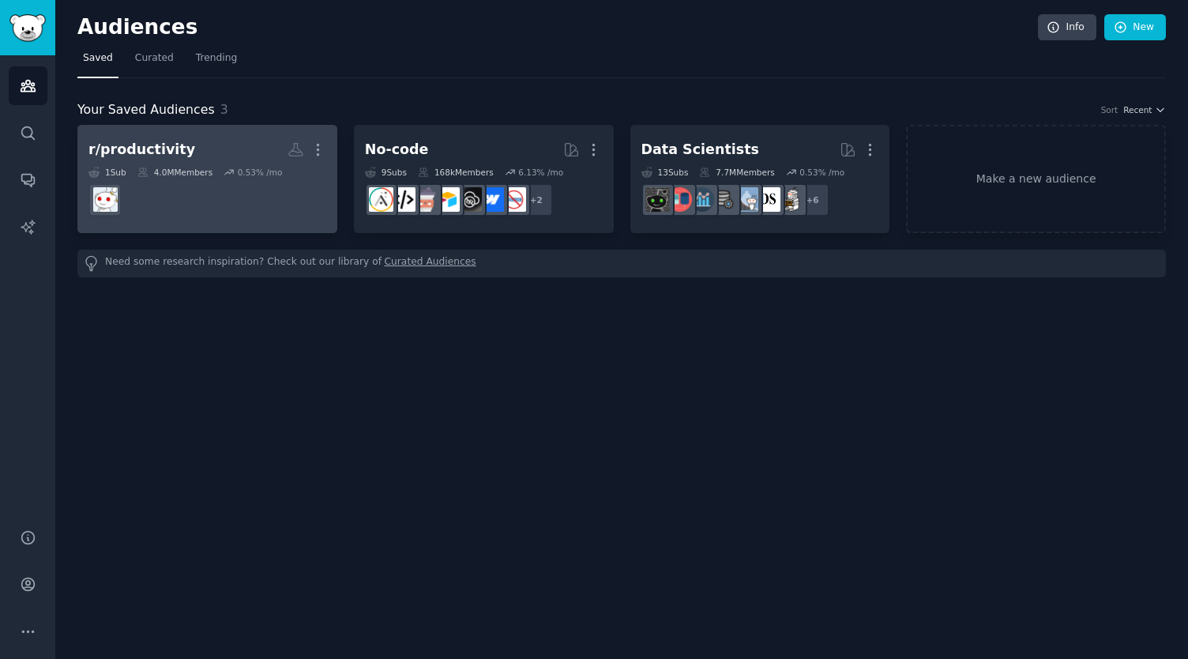
click at [165, 145] on div "r/productivity" at bounding box center [141, 150] width 107 height 20
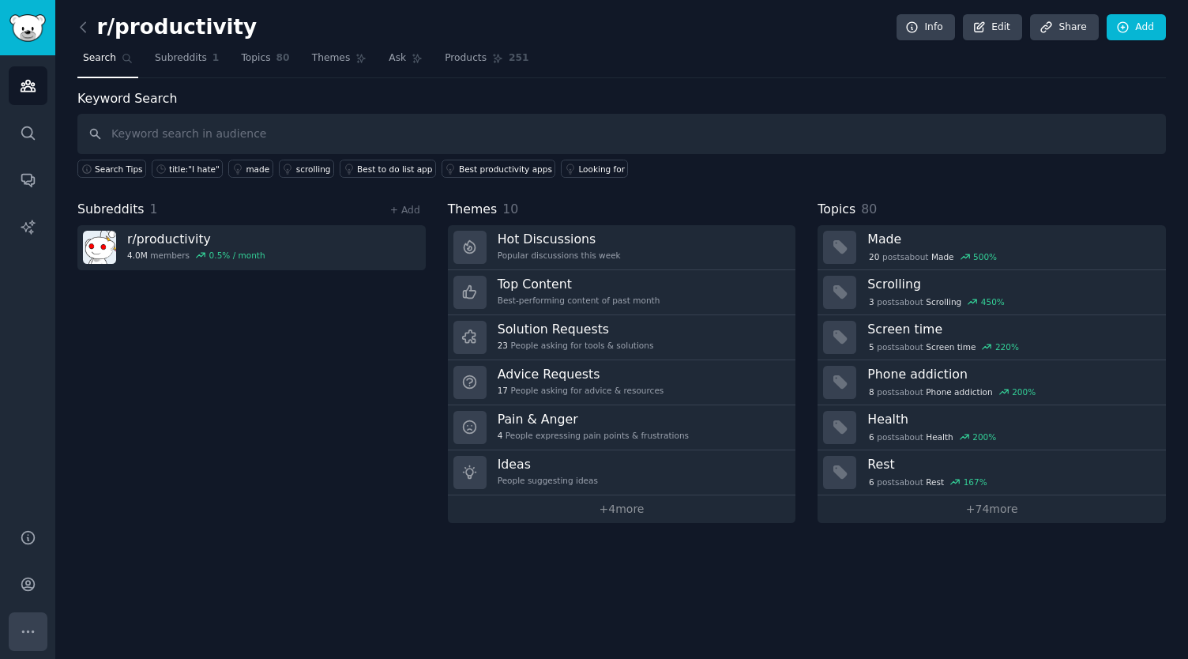
click at [28, 623] on icon "Sidebar" at bounding box center [28, 631] width 17 height 17
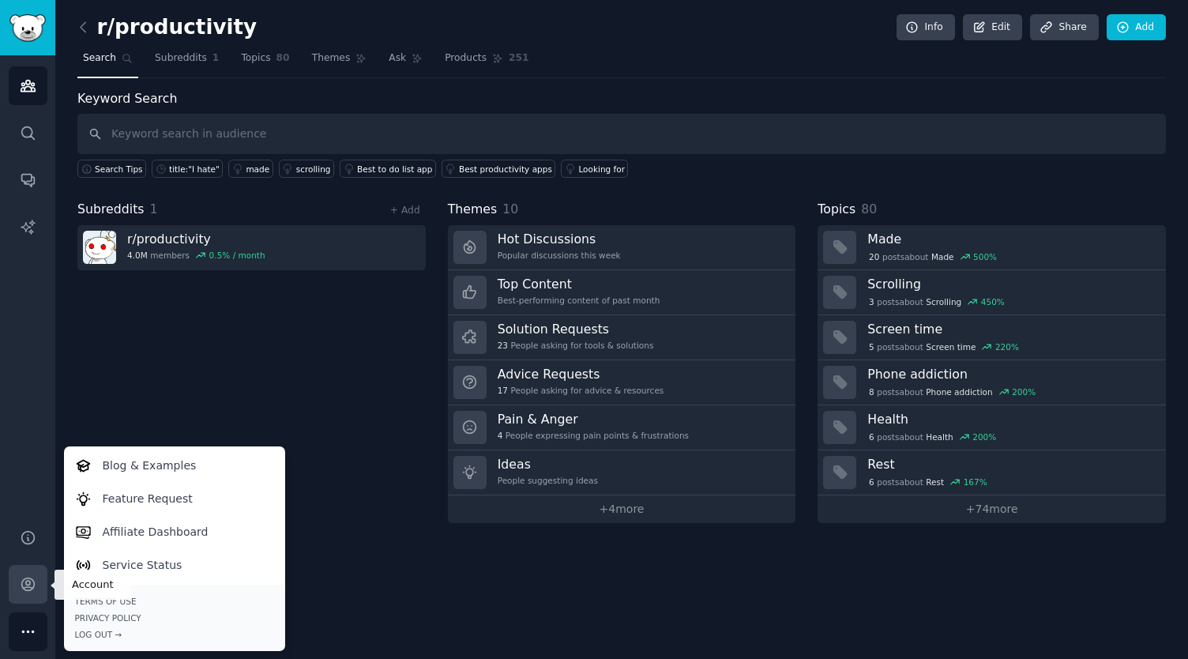
click at [24, 577] on icon "Sidebar" at bounding box center [28, 584] width 17 height 17
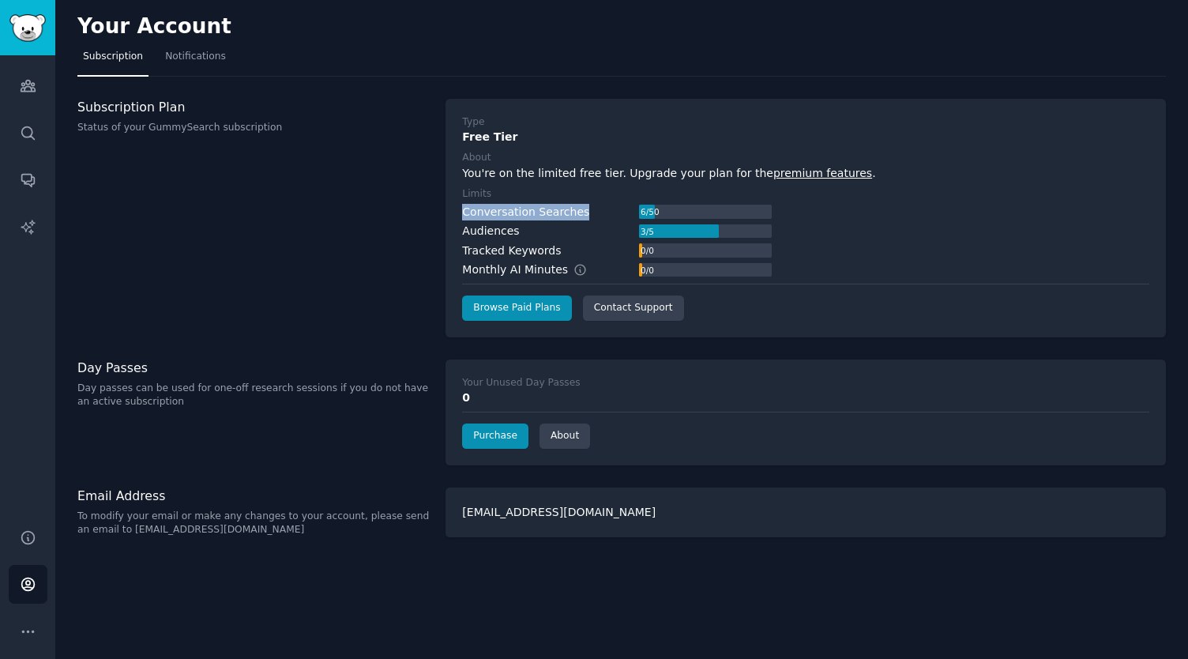
drag, startPoint x: 578, startPoint y: 210, endPoint x: 458, endPoint y: 207, distance: 120.1
click at [458, 207] on div "Type Free Tier About You're on the limited free tier. Upgrade your plan for the…" at bounding box center [805, 218] width 720 height 239
click at [26, 78] on icon "Sidebar" at bounding box center [28, 85] width 17 height 17
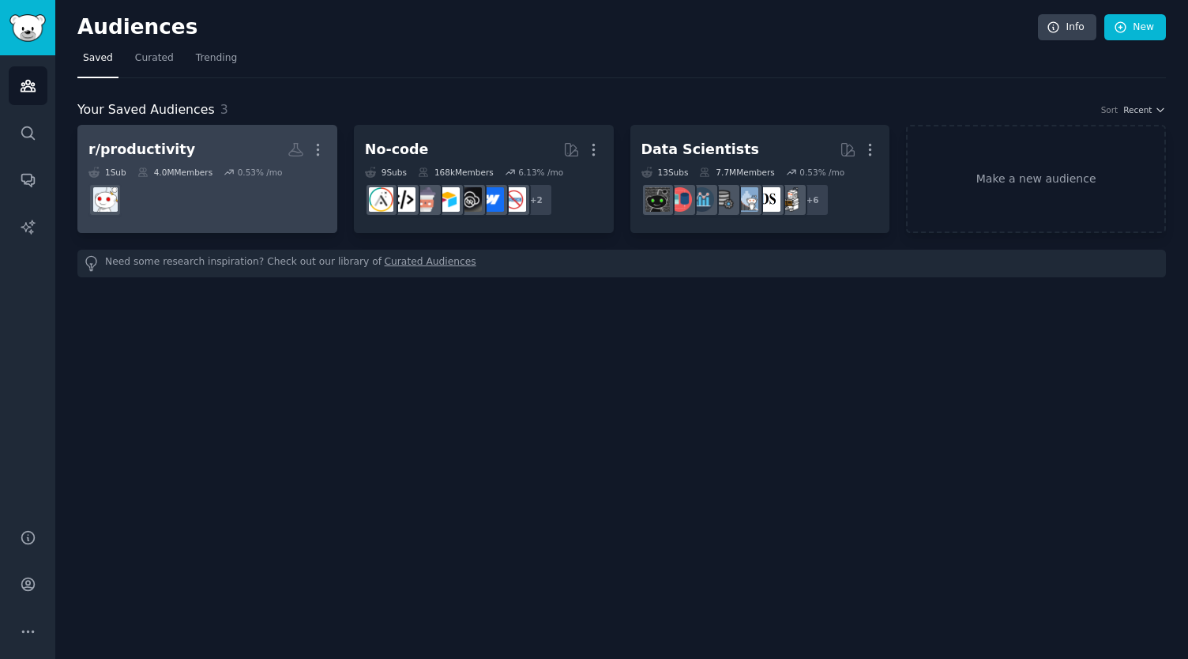
click at [154, 145] on div "r/productivity" at bounding box center [141, 150] width 107 height 20
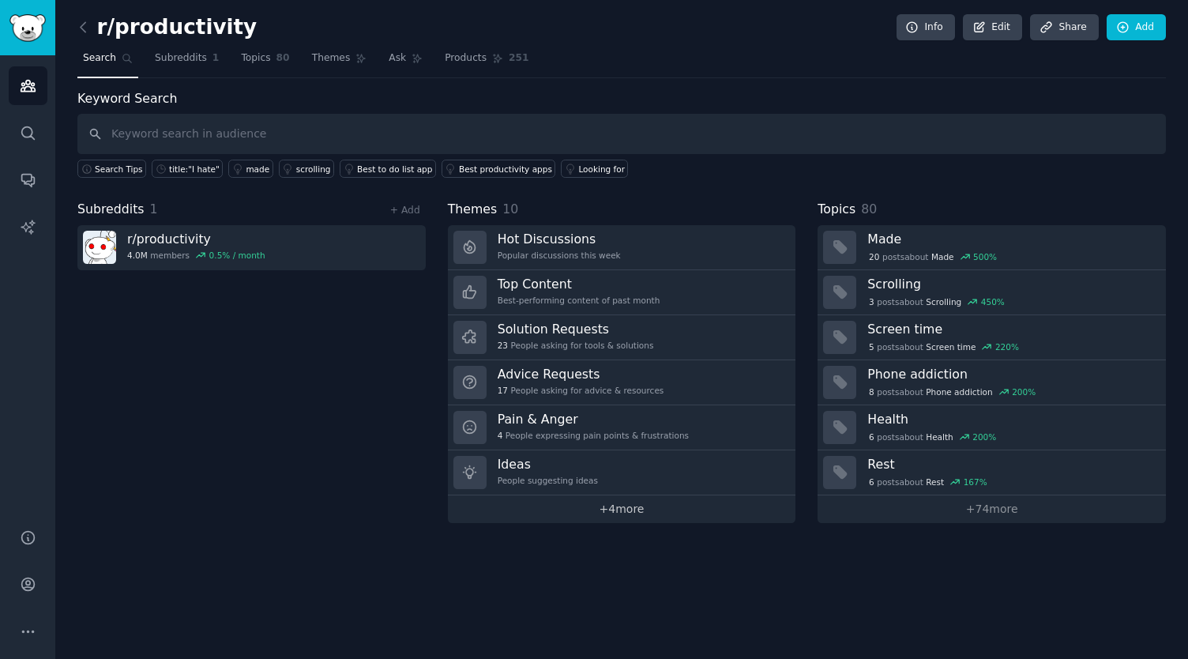
click at [620, 502] on link "+ 4 more" at bounding box center [622, 509] width 348 height 28
click at [614, 507] on link "+ 4 more" at bounding box center [622, 509] width 348 height 28
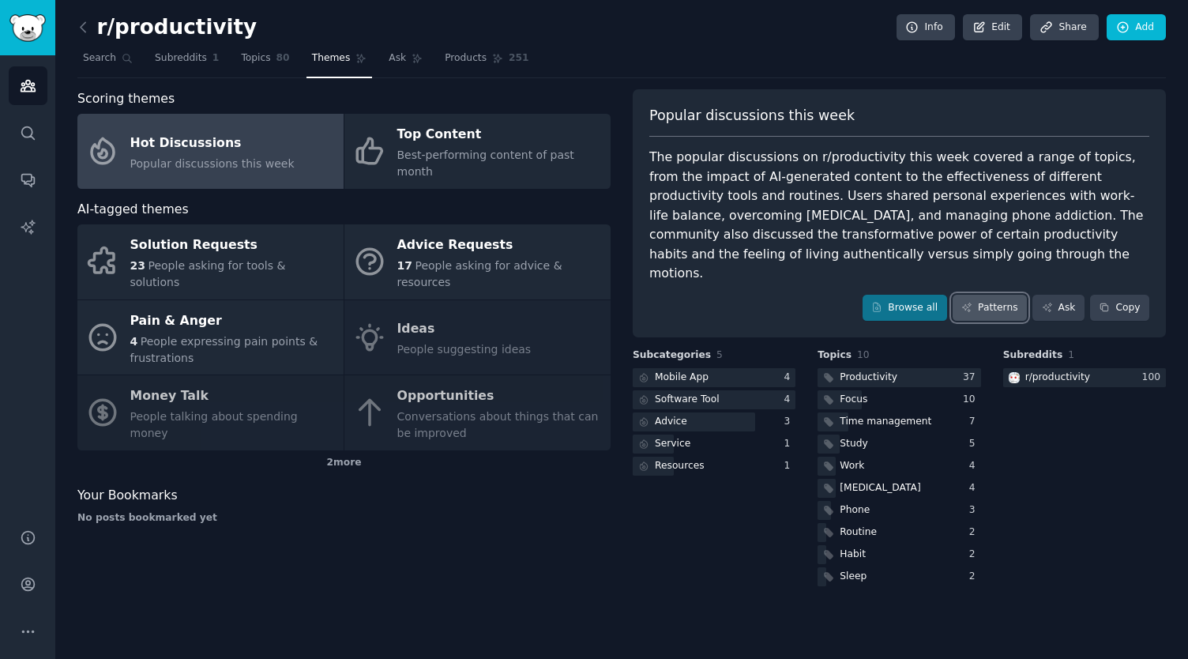
click at [983, 295] on link "Patterns" at bounding box center [990, 308] width 74 height 27
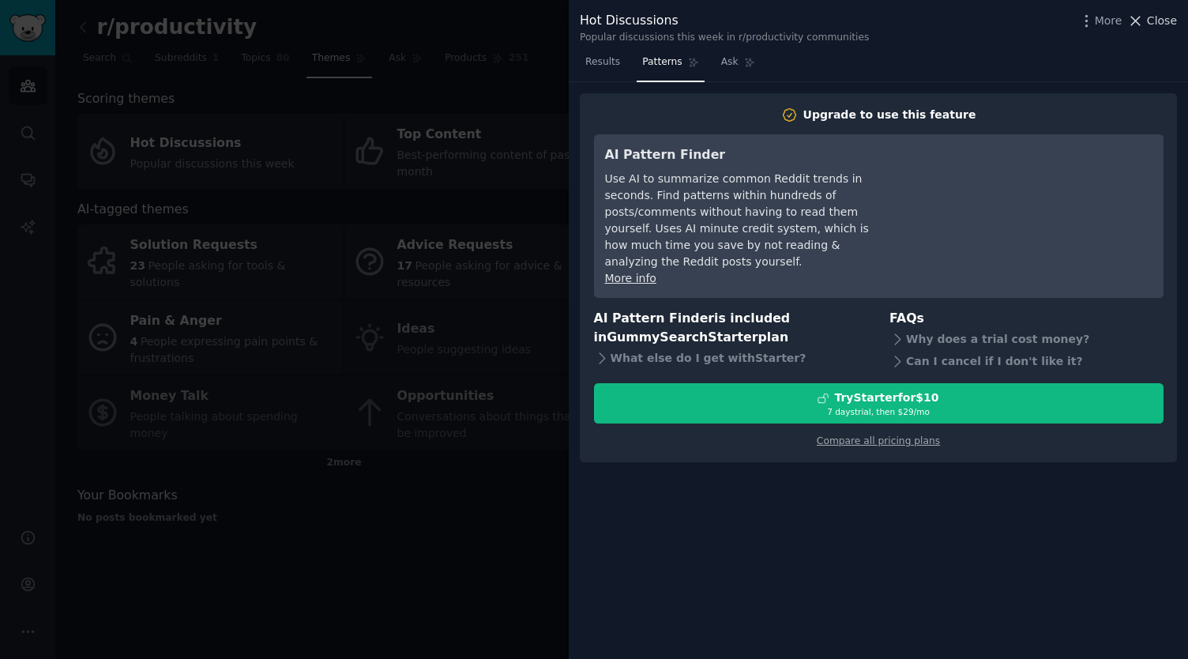
click at [1156, 23] on span "Close" at bounding box center [1162, 21] width 30 height 17
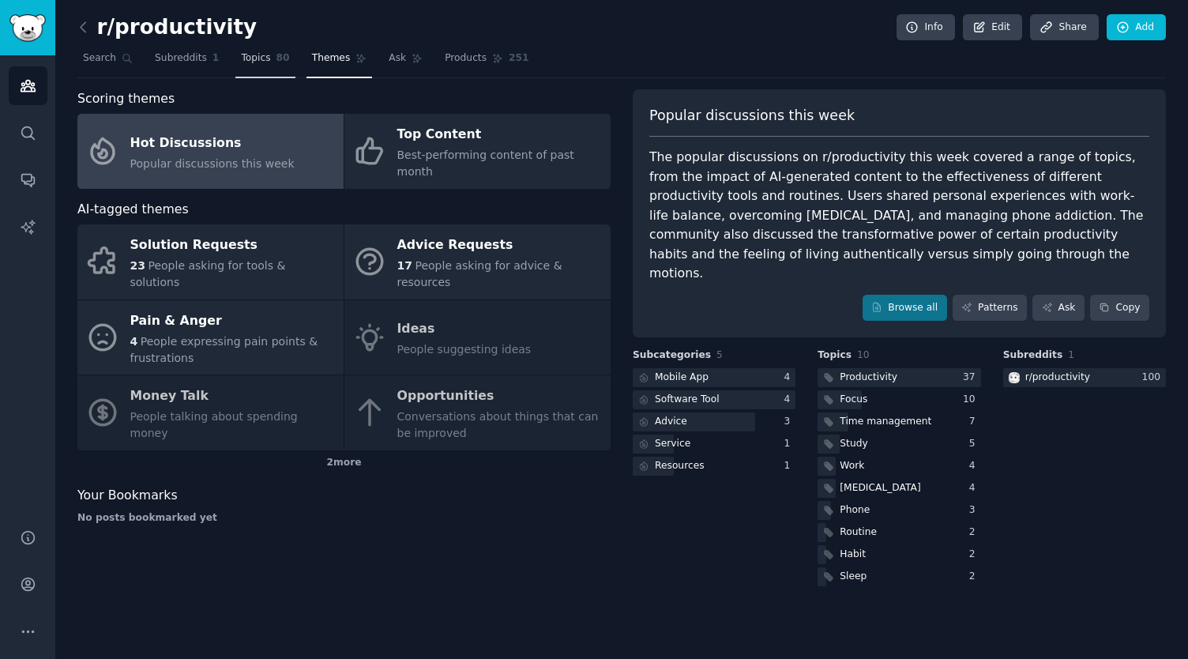
click at [253, 58] on span "Topics" at bounding box center [255, 58] width 29 height 14
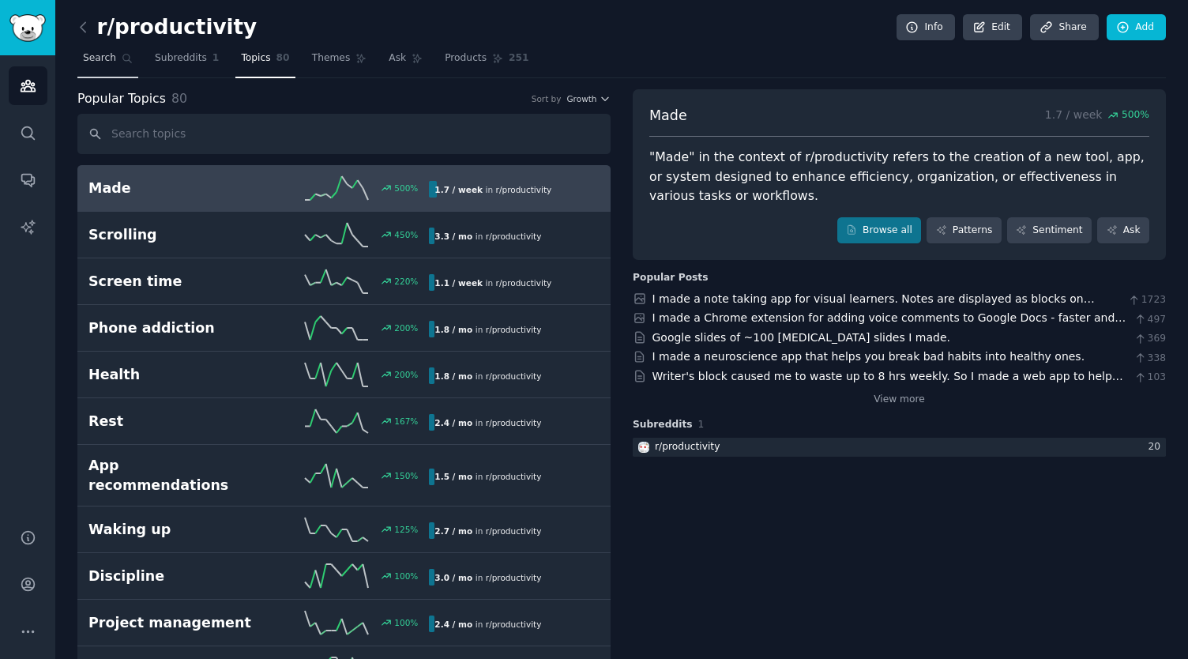
click at [99, 59] on span "Search" at bounding box center [99, 58] width 33 height 14
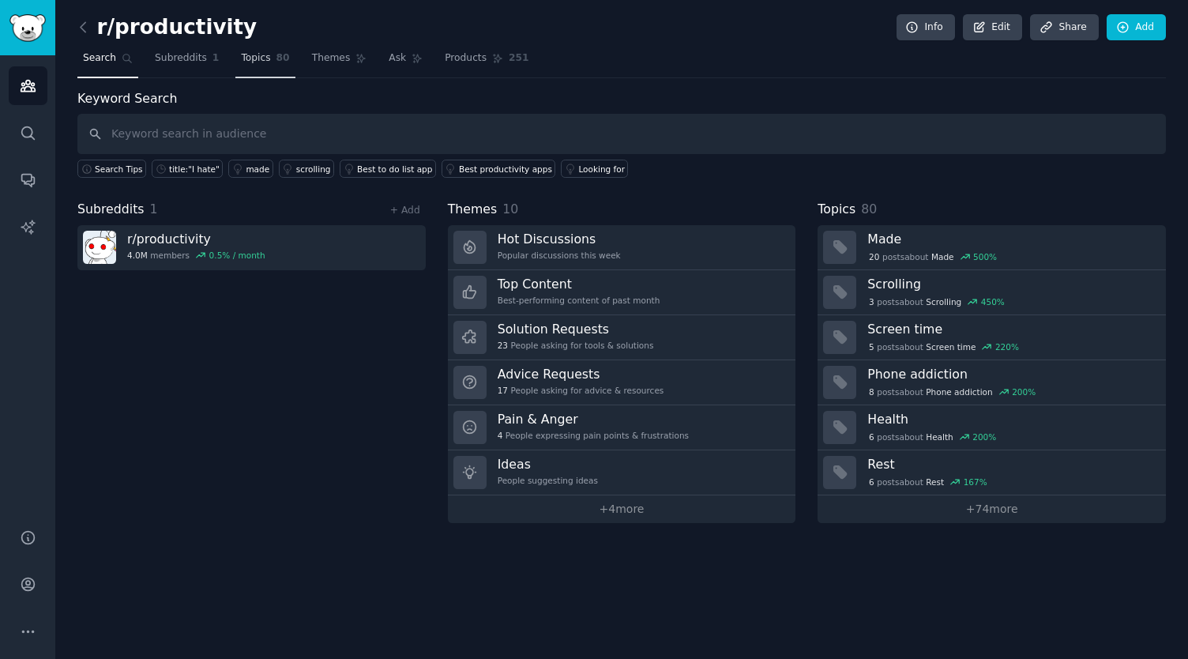
click at [248, 58] on span "Topics" at bounding box center [255, 58] width 29 height 14
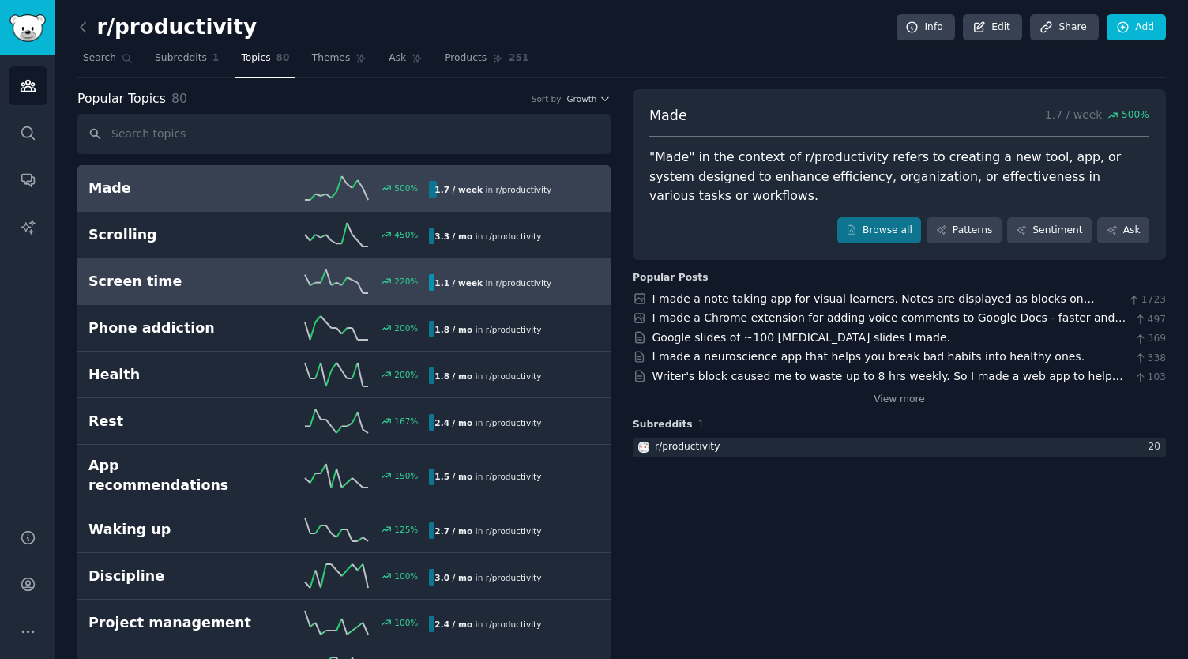
click at [547, 270] on div "Screen time 220 % 1.1 / week in r/ productivity" at bounding box center [343, 281] width 511 height 24
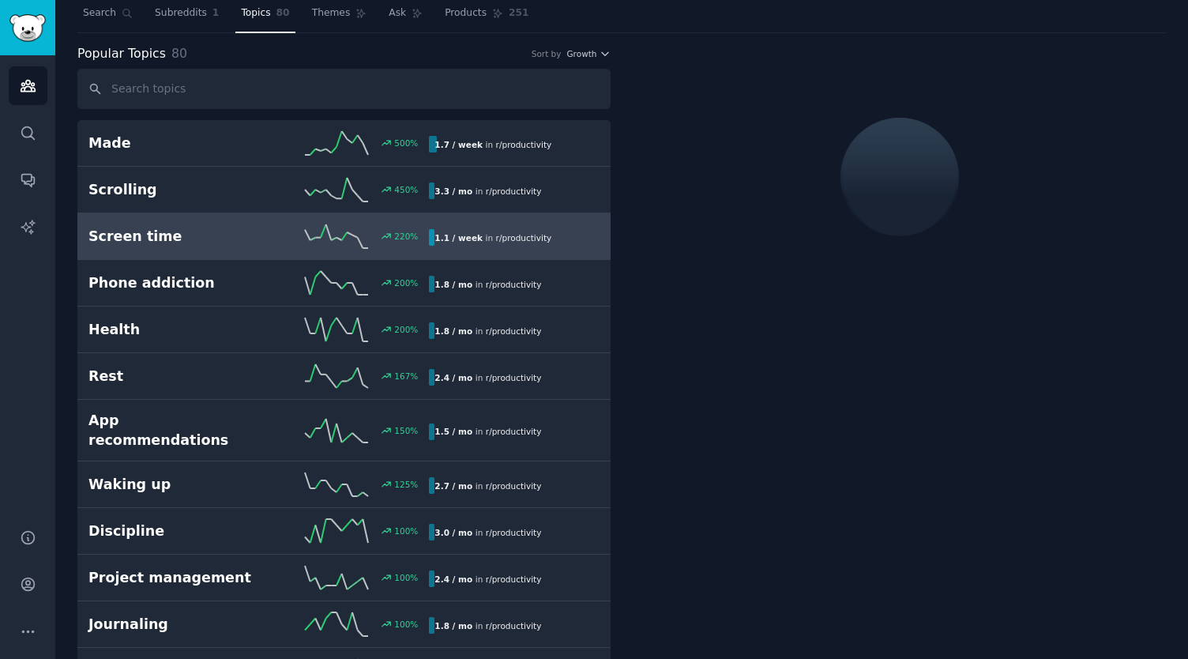
scroll to position [43, 0]
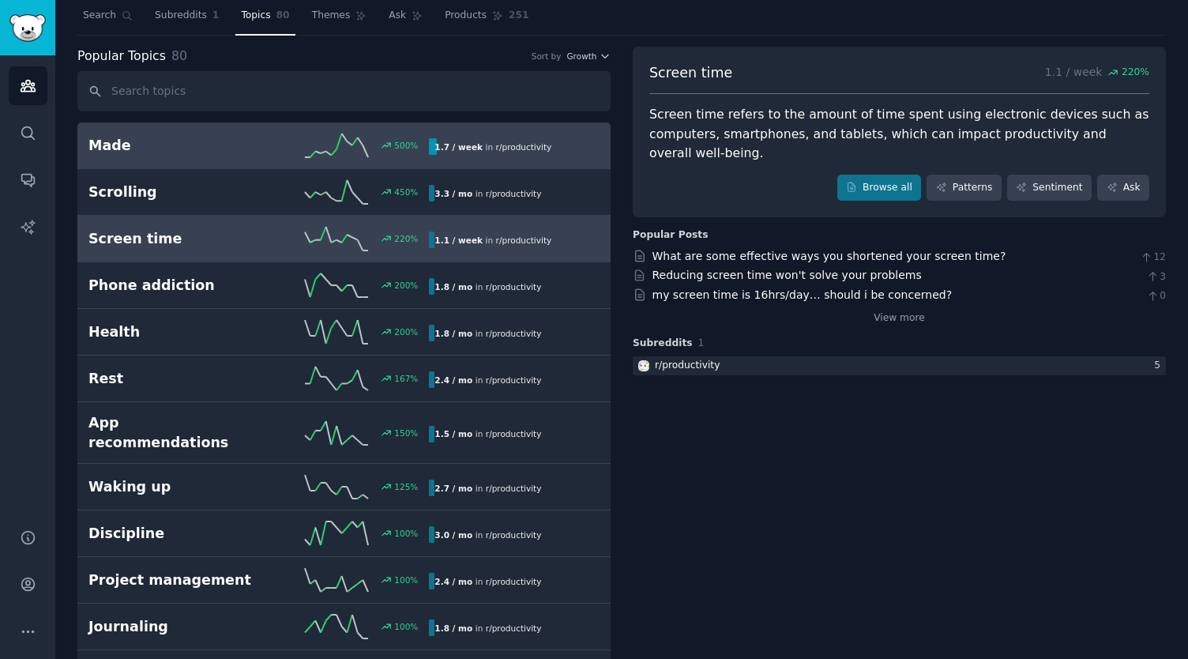
click at [254, 149] on h2 "Made" at bounding box center [173, 146] width 171 height 20
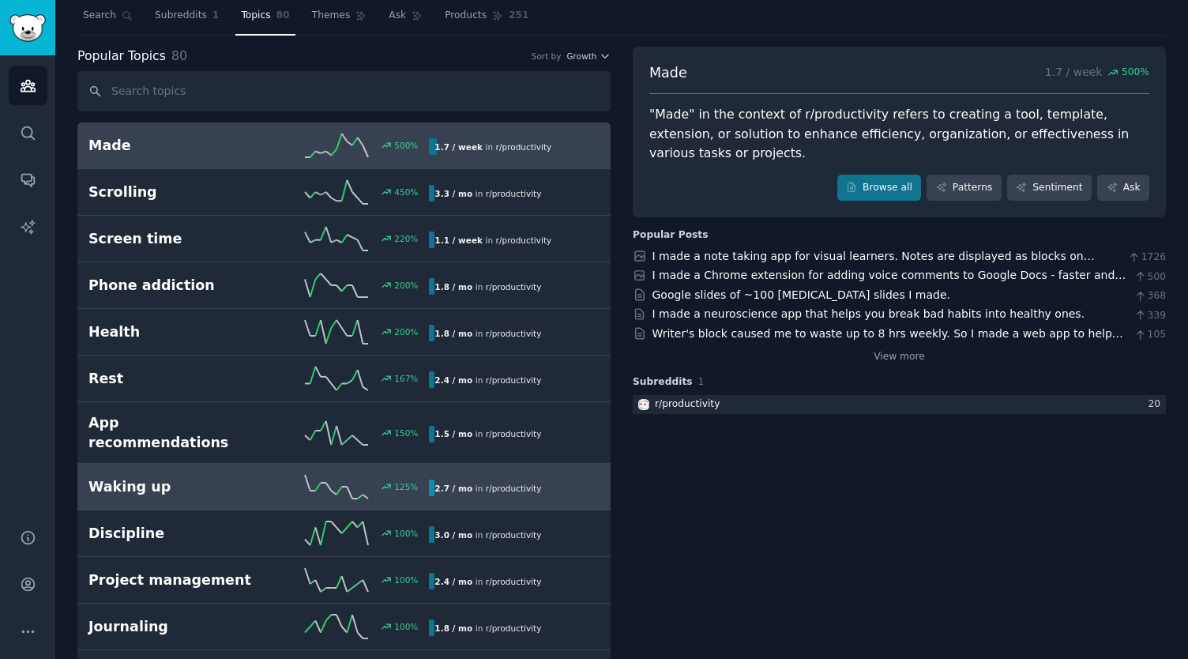
click at [220, 477] on h2 "Waking up" at bounding box center [173, 487] width 171 height 20
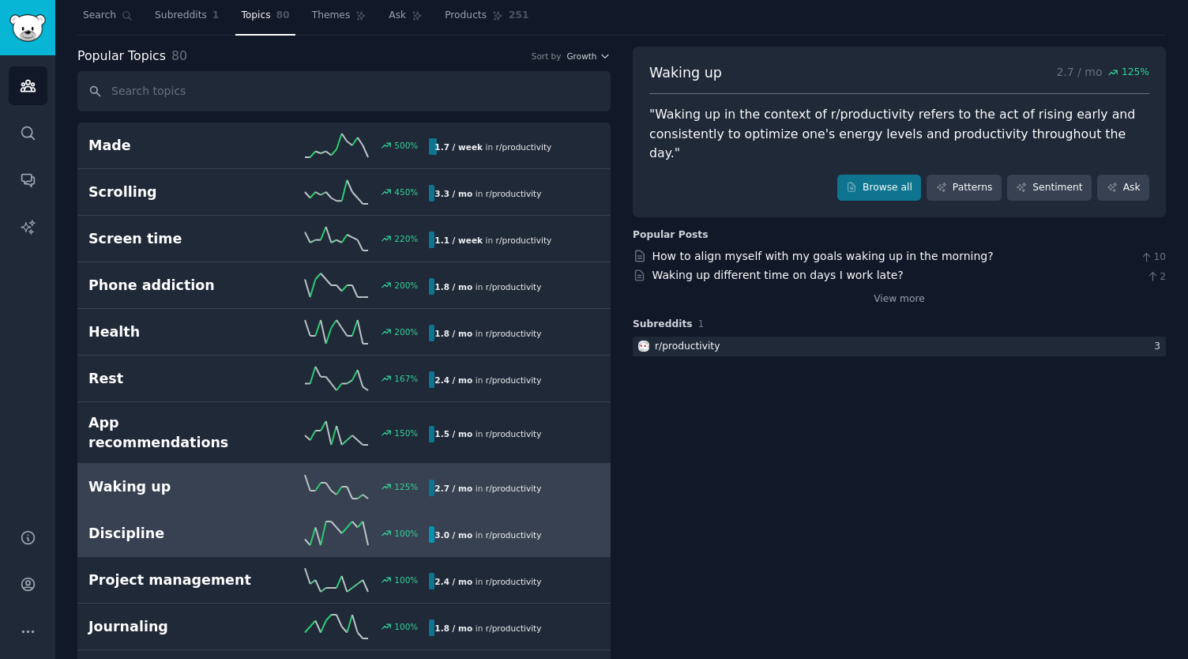
click at [222, 524] on h2 "Discipline" at bounding box center [173, 534] width 171 height 20
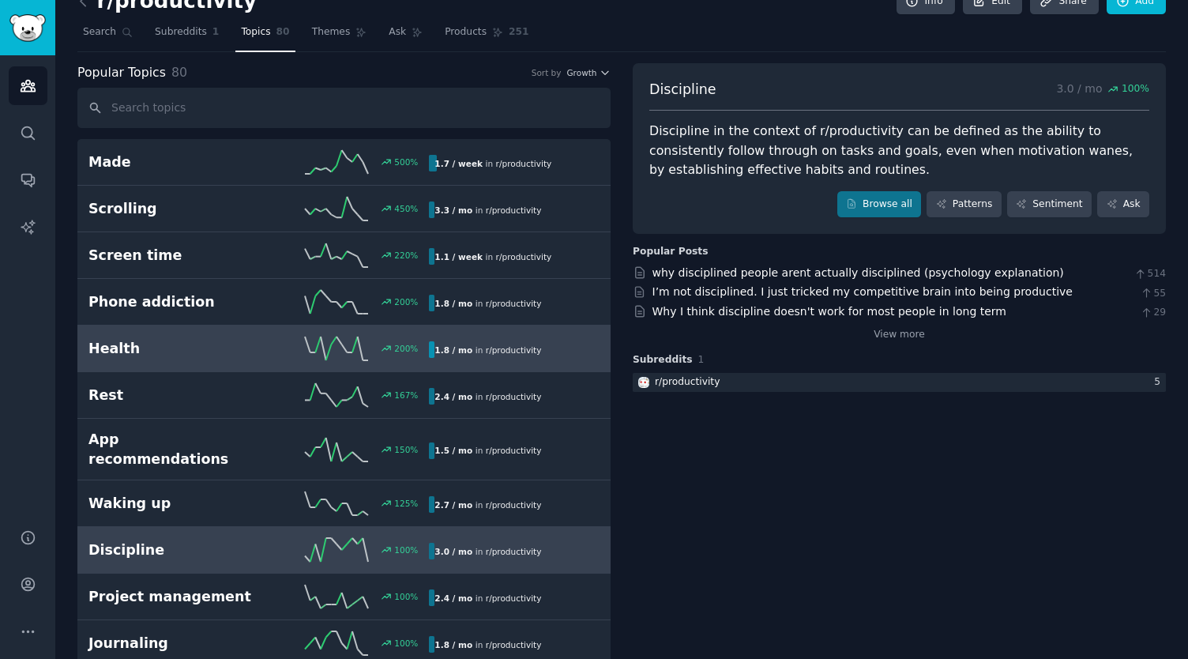
scroll to position [27, 0]
